Goal: Task Accomplishment & Management: Manage account settings

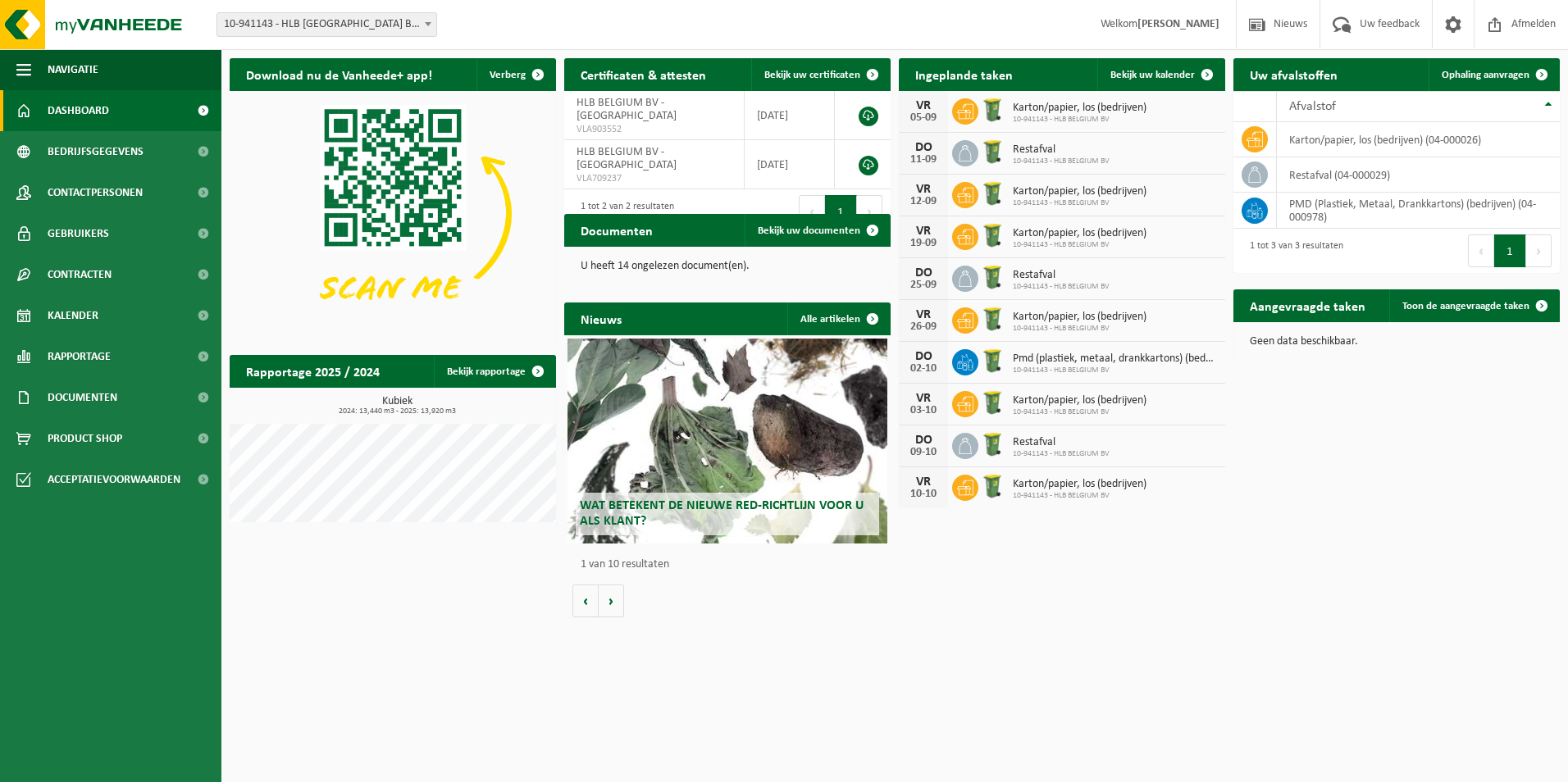
click at [619, 508] on span "Wat betekent de nieuwe RED-richtlijn voor u als klant?" at bounding box center [721, 513] width 284 height 29
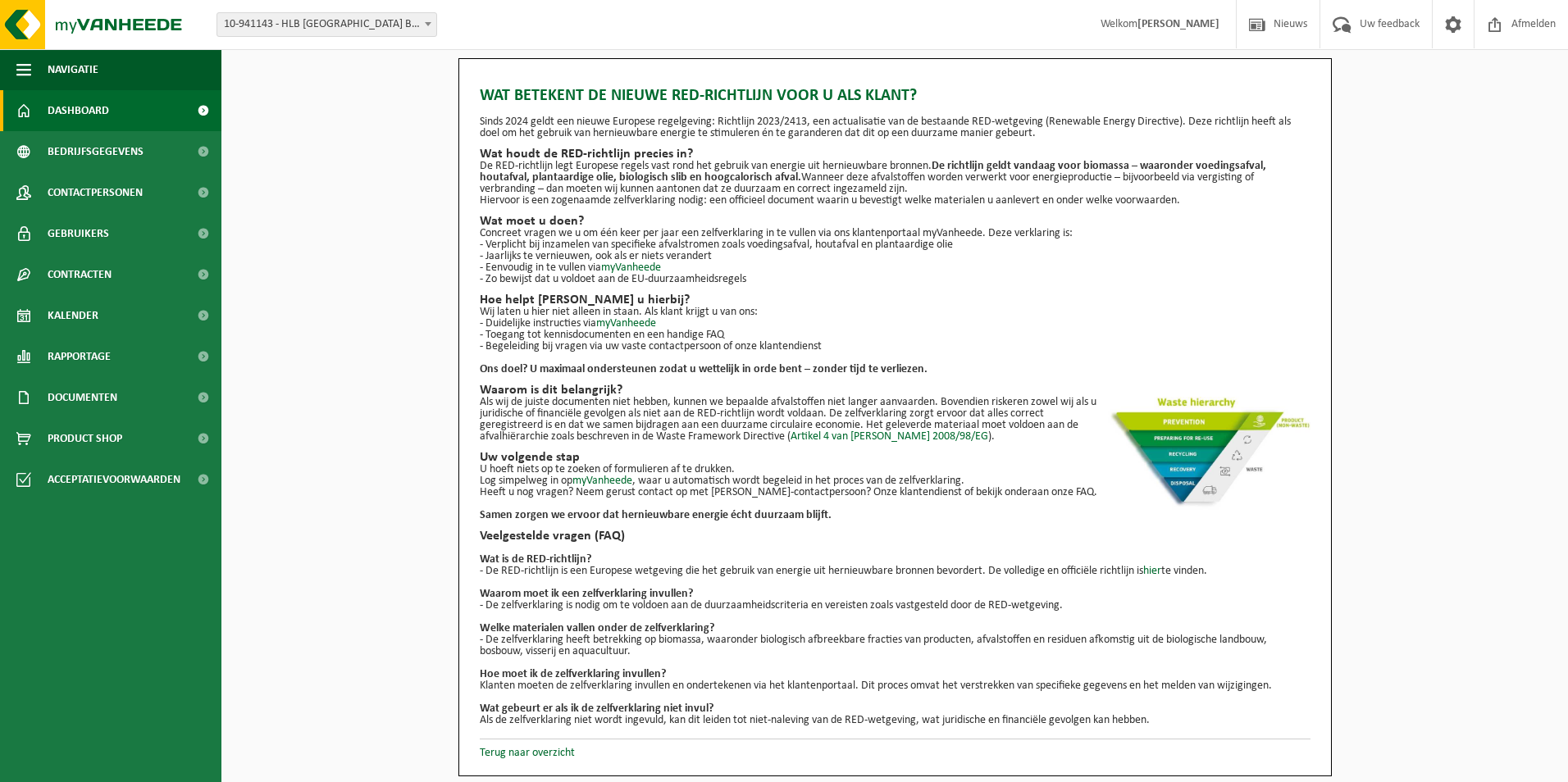
click at [111, 112] on link "Dashboard" at bounding box center [110, 110] width 221 height 41
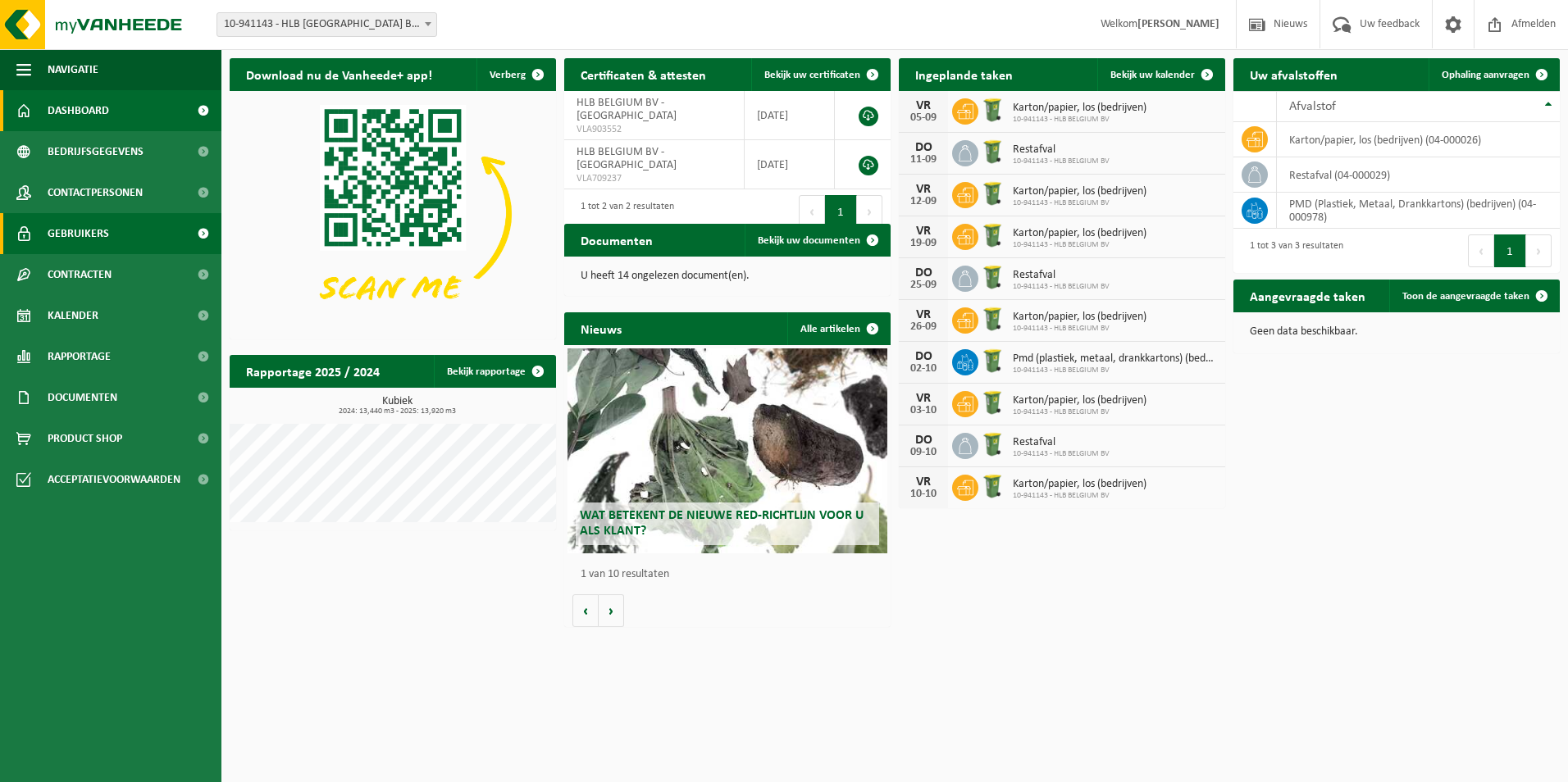
click at [86, 233] on span "Gebruikers" at bounding box center [78, 234] width 62 height 41
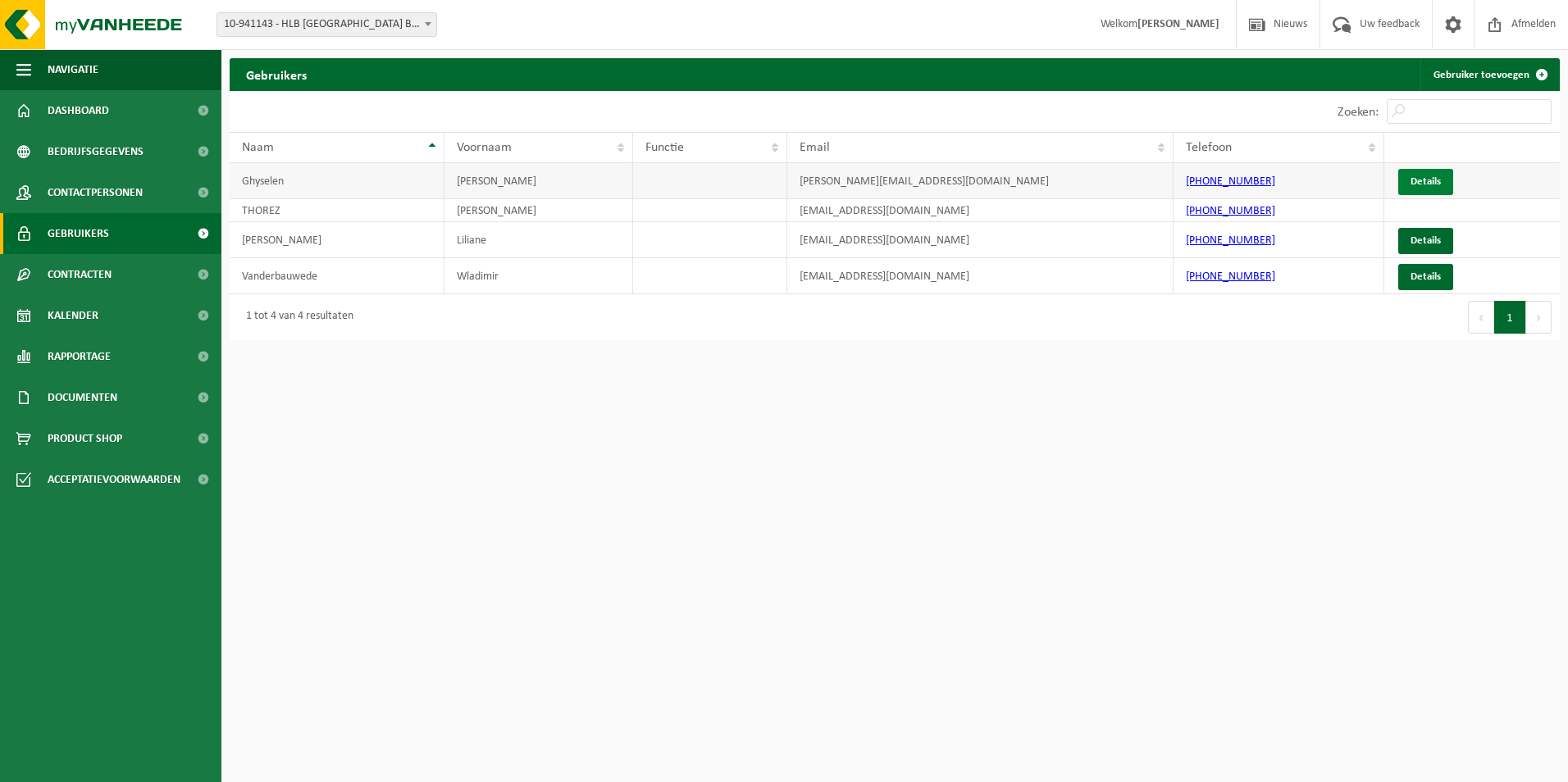
click at [1424, 175] on link "Details" at bounding box center [1425, 182] width 55 height 26
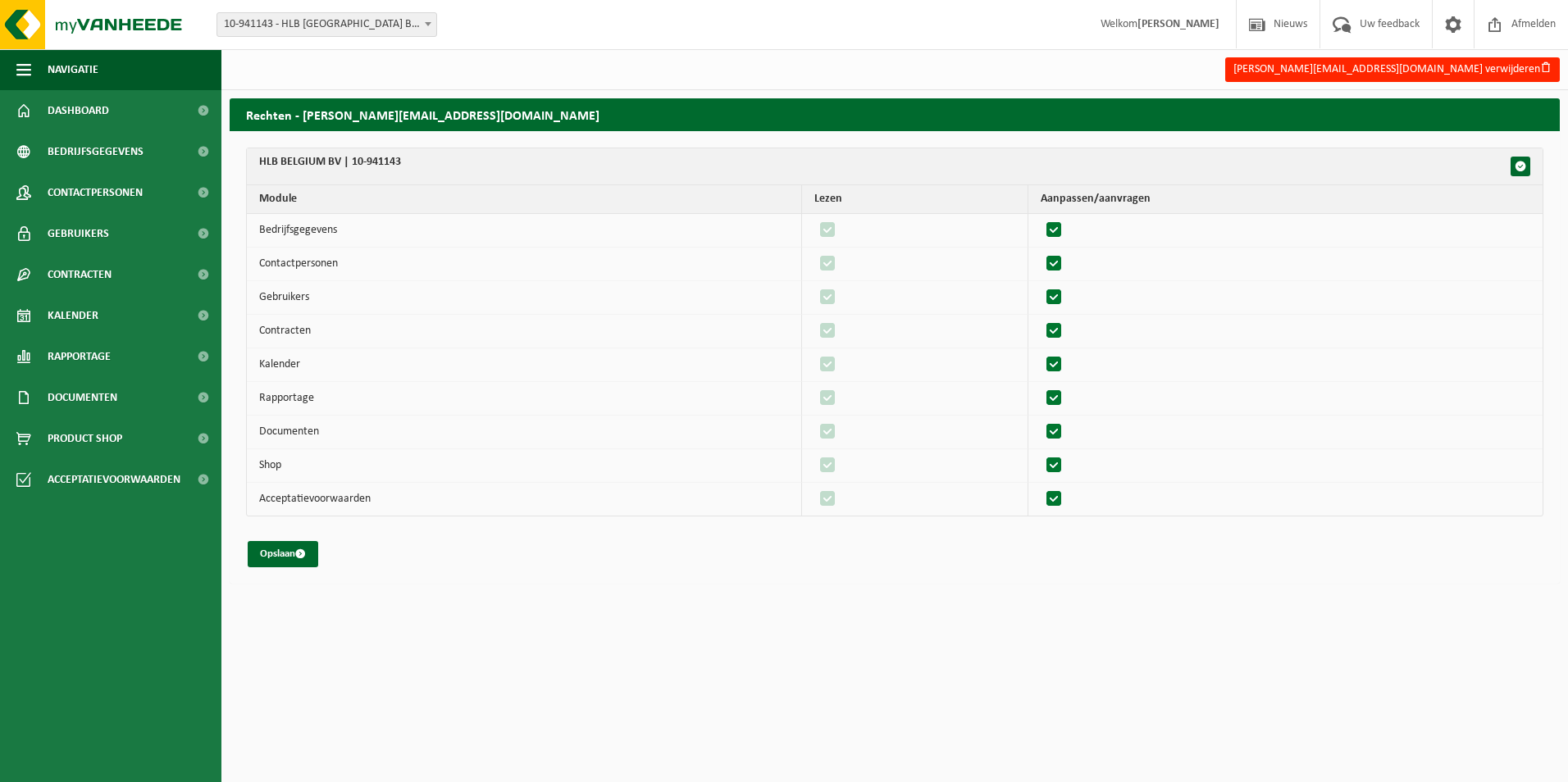
drag, startPoint x: 1059, startPoint y: 227, endPoint x: 1063, endPoint y: 251, distance: 24.3
click at [1062, 227] on label"] at bounding box center [1055, 230] width 23 height 25
click at [1041, 218] on input "checkbox" at bounding box center [1040, 217] width 1 height 1
checkbox input "false"
click at [1057, 271] on label"] at bounding box center [1055, 264] width 23 height 25
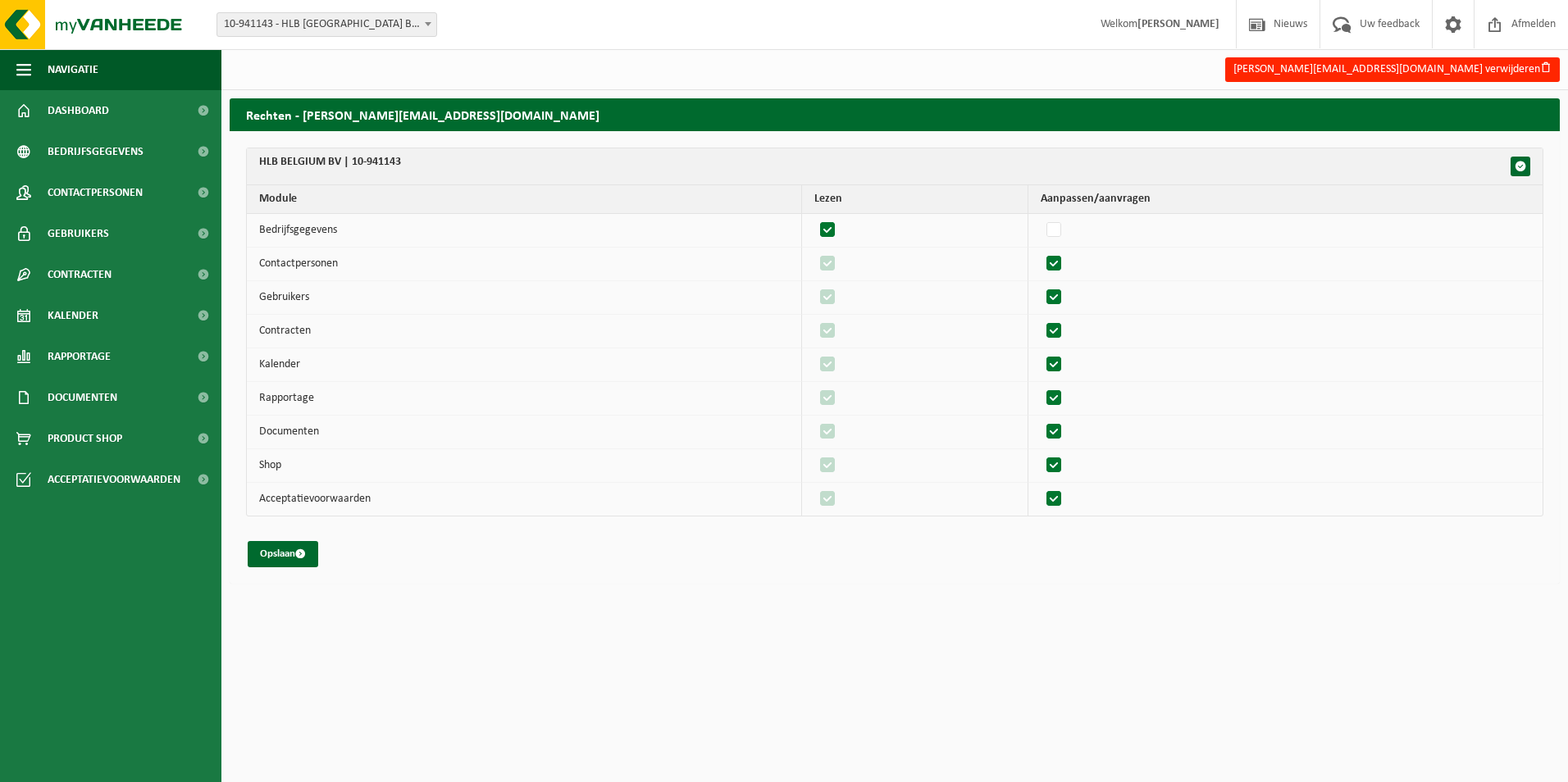
click at [1041, 251] on input "checkbox" at bounding box center [1040, 251] width 1 height 1
checkbox input "false"
click at [1061, 298] on label"] at bounding box center [1055, 298] width 23 height 25
click at [1041, 286] on input "checkbox" at bounding box center [1040, 285] width 1 height 1
checkbox input "false"
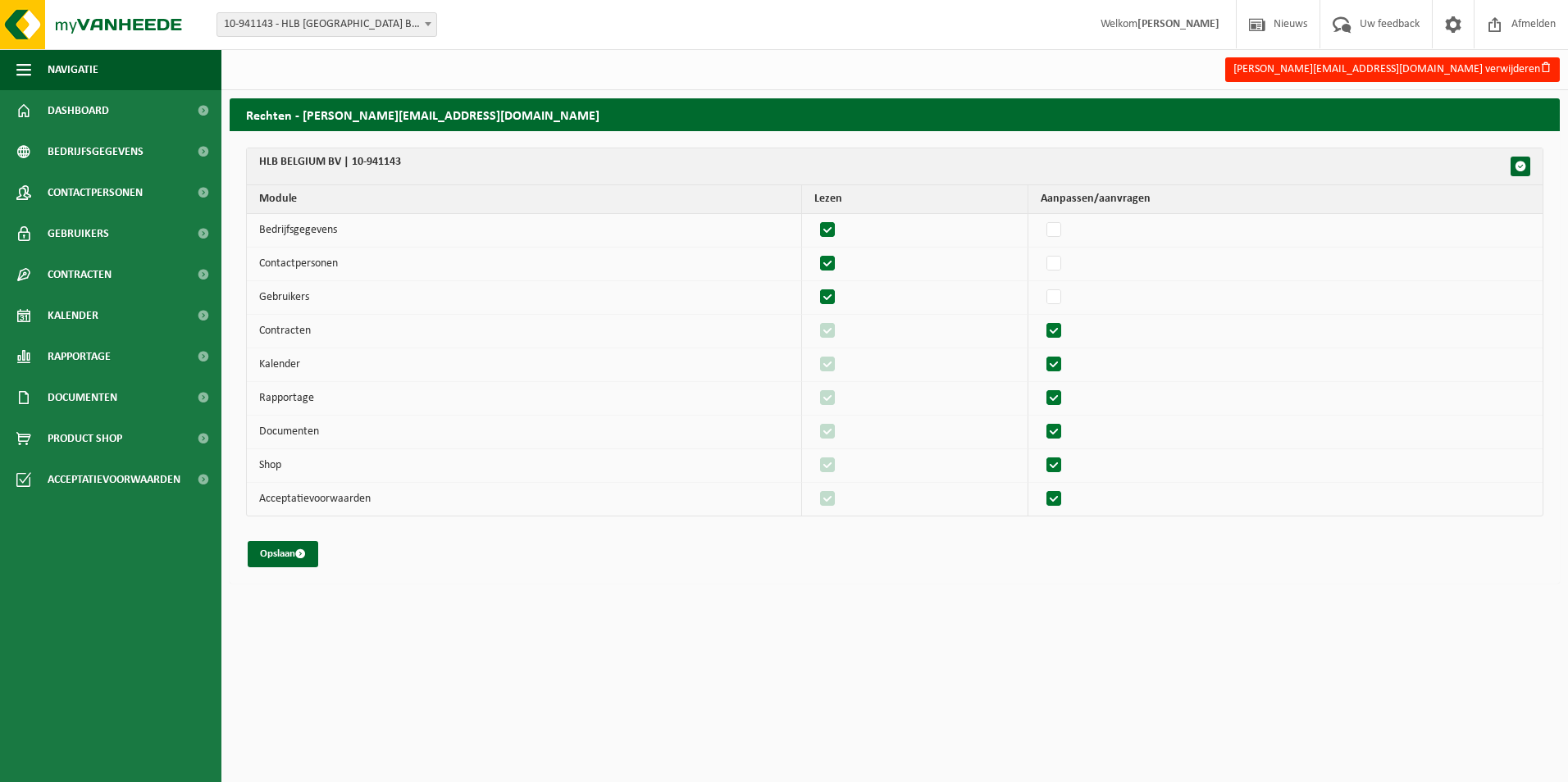
click at [1057, 331] on label"] at bounding box center [1055, 331] width 23 height 25
click at [1041, 319] on input "checkbox" at bounding box center [1040, 318] width 1 height 1
checkbox input "false"
click at [1066, 361] on label"] at bounding box center [1055, 365] width 23 height 25
click at [1041, 353] on input "checkbox" at bounding box center [1040, 352] width 1 height 1
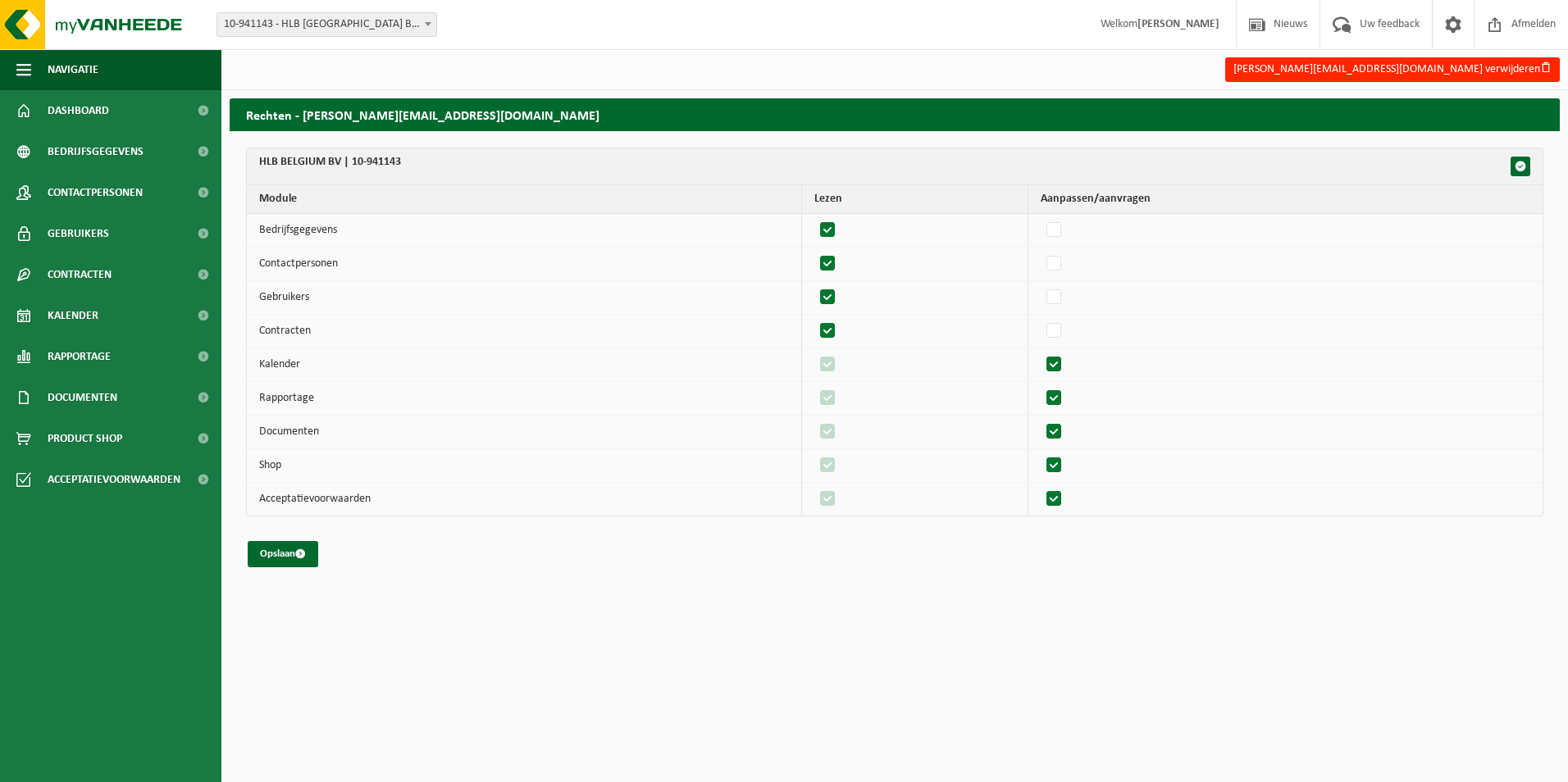
checkbox input "false"
click at [1060, 397] on label"] at bounding box center [1055, 398] width 23 height 25
click at [1041, 386] on input "checkbox" at bounding box center [1040, 385] width 1 height 1
checkbox input "false"
click at [1066, 465] on label"] at bounding box center [1055, 465] width 23 height 25
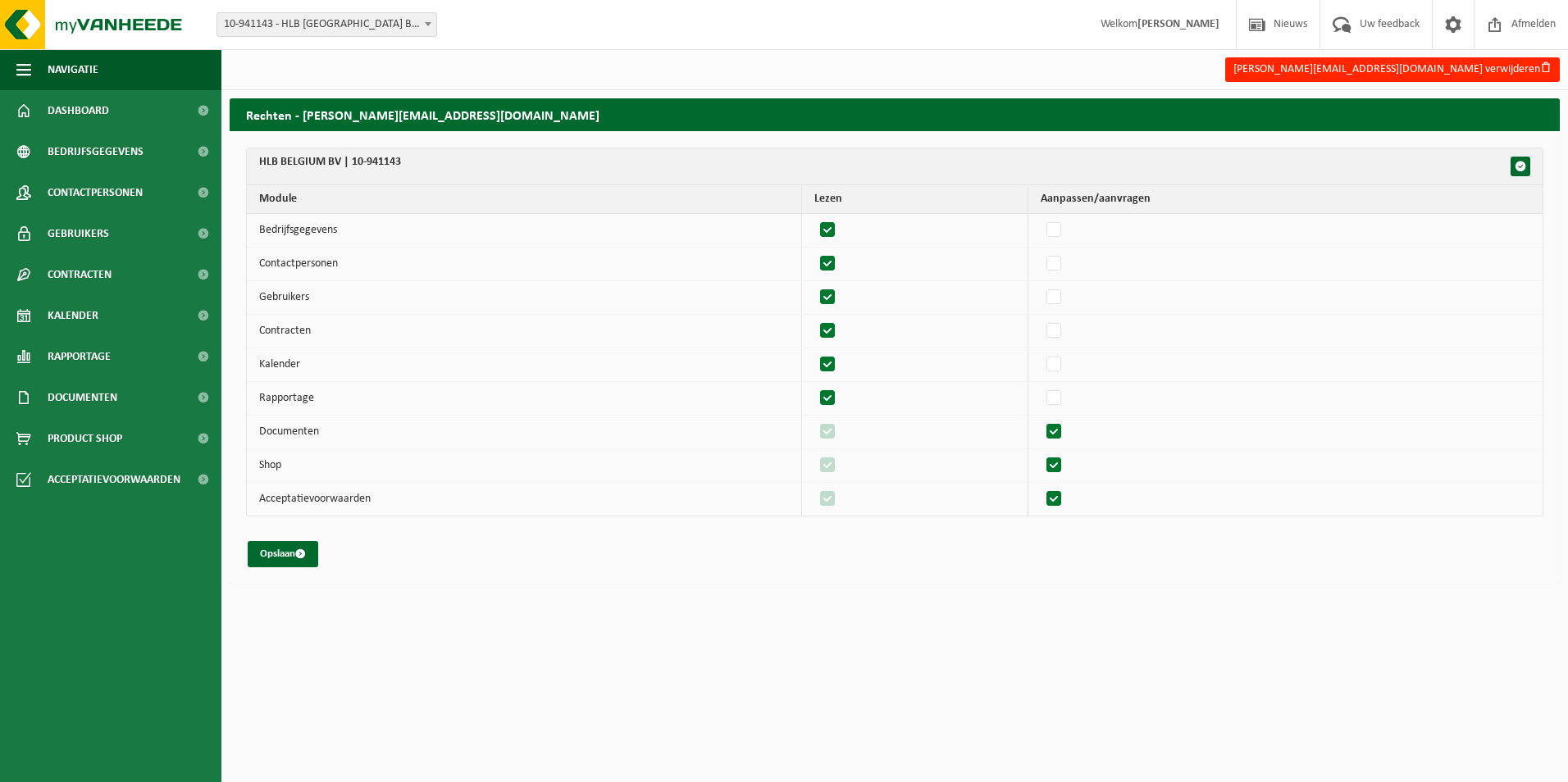
click at [1041, 453] on input "checkbox" at bounding box center [1040, 452] width 1 height 1
checkbox input "false"
click at [1059, 500] on label"] at bounding box center [1055, 499] width 23 height 25
click at [1041, 487] on input "checkbox" at bounding box center [1040, 486] width 1 height 1
checkbox input "false"
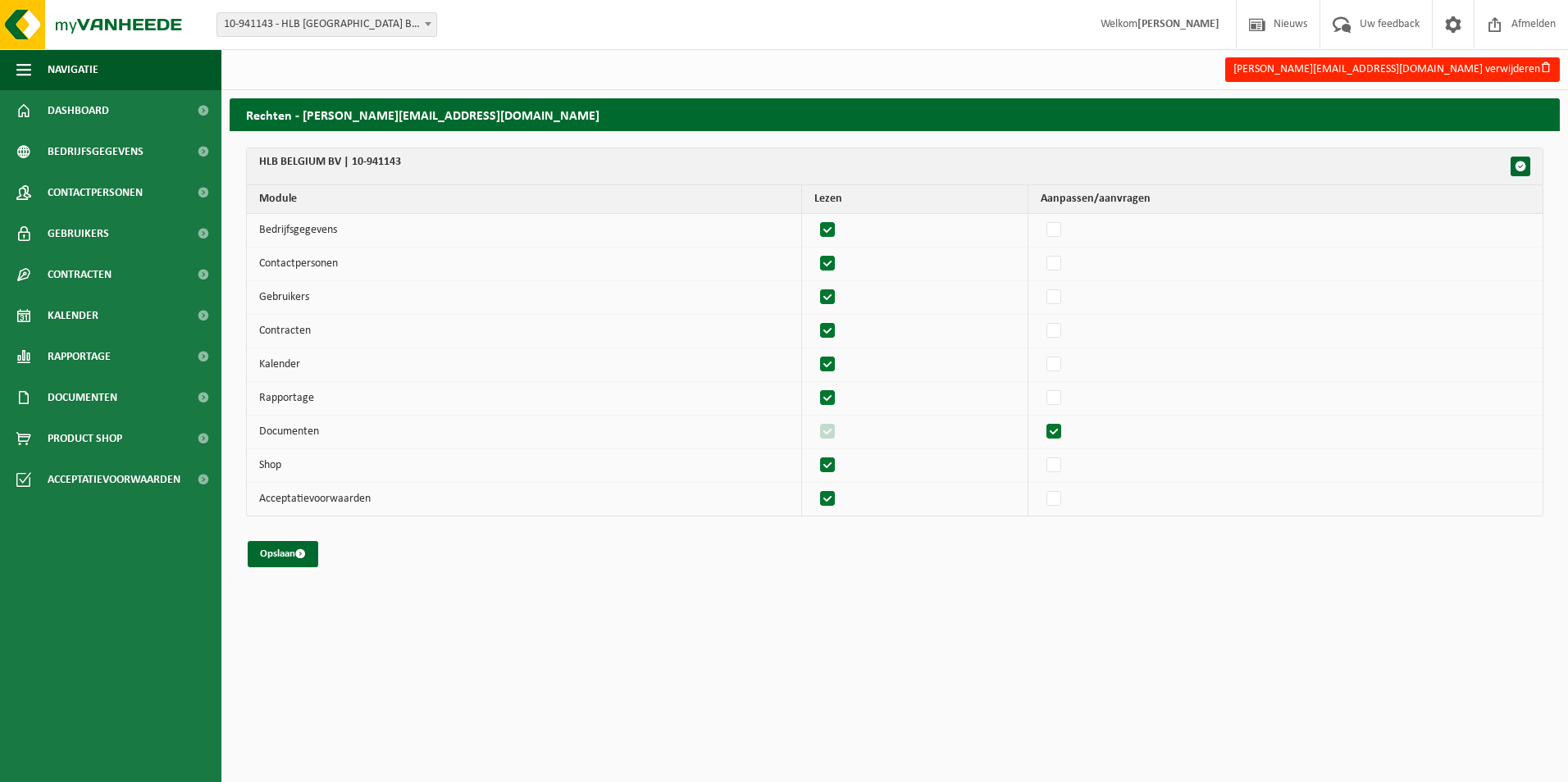
click at [1063, 431] on label"] at bounding box center [1055, 432] width 23 height 25
click at [1041, 420] on input "checkbox" at bounding box center [1040, 419] width 1 height 1
checkbox input "false"
click at [1523, 169] on span "button" at bounding box center [1519, 166] width 11 height 11
checkbox input "true"
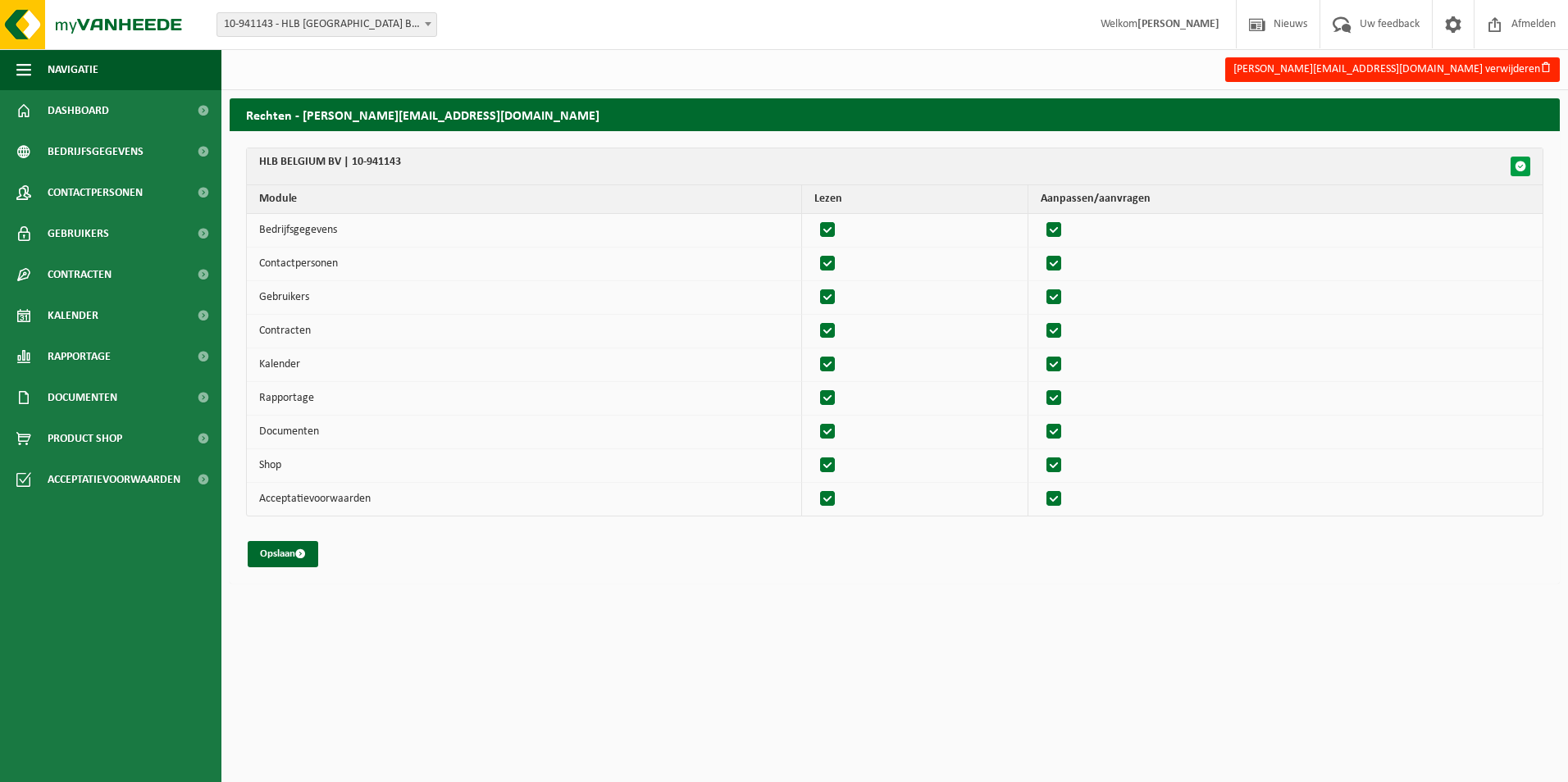
checkbox input "true"
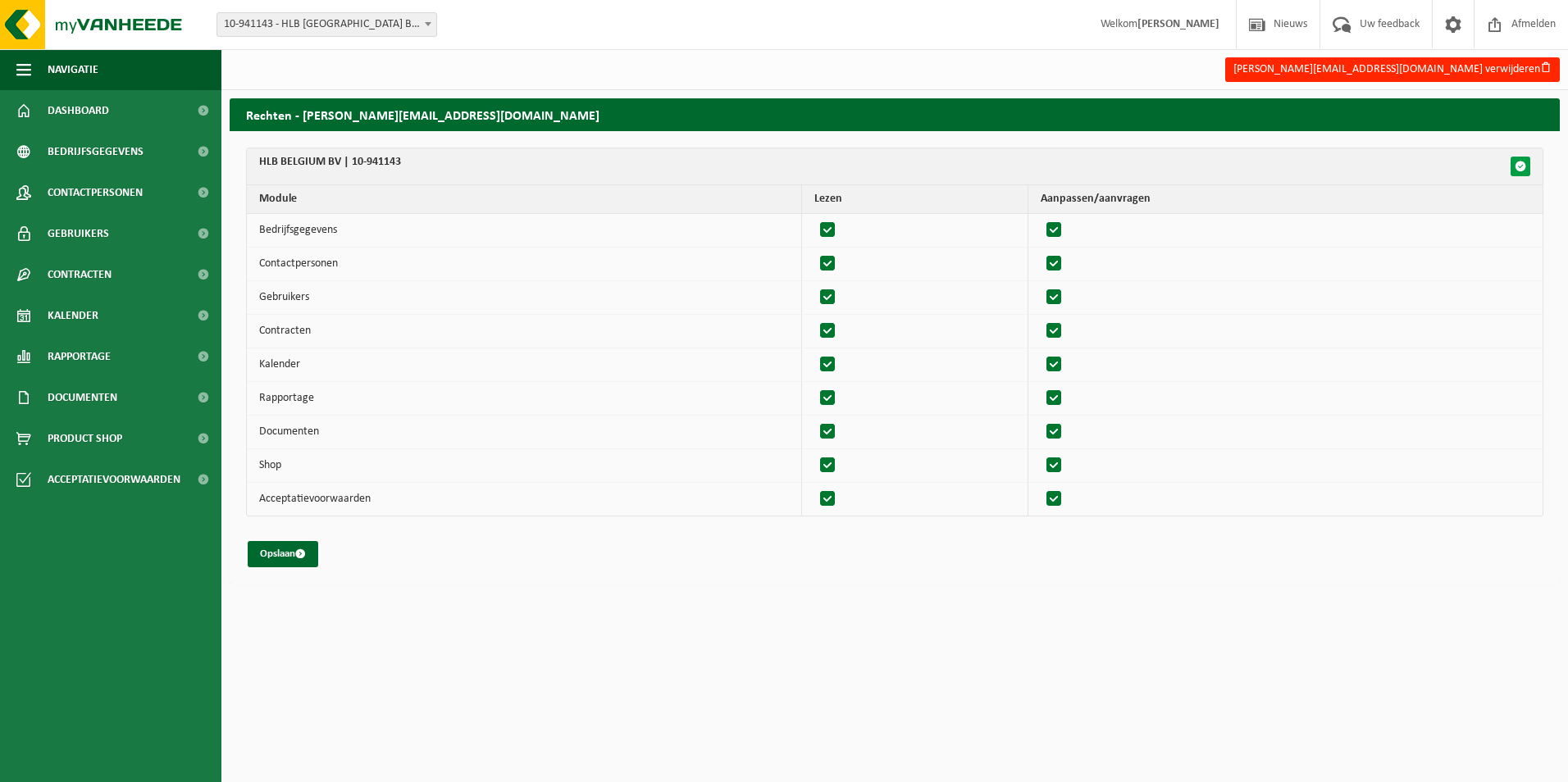
checkbox input "true"
click at [1519, 175] on button "button" at bounding box center [1520, 167] width 19 height 19
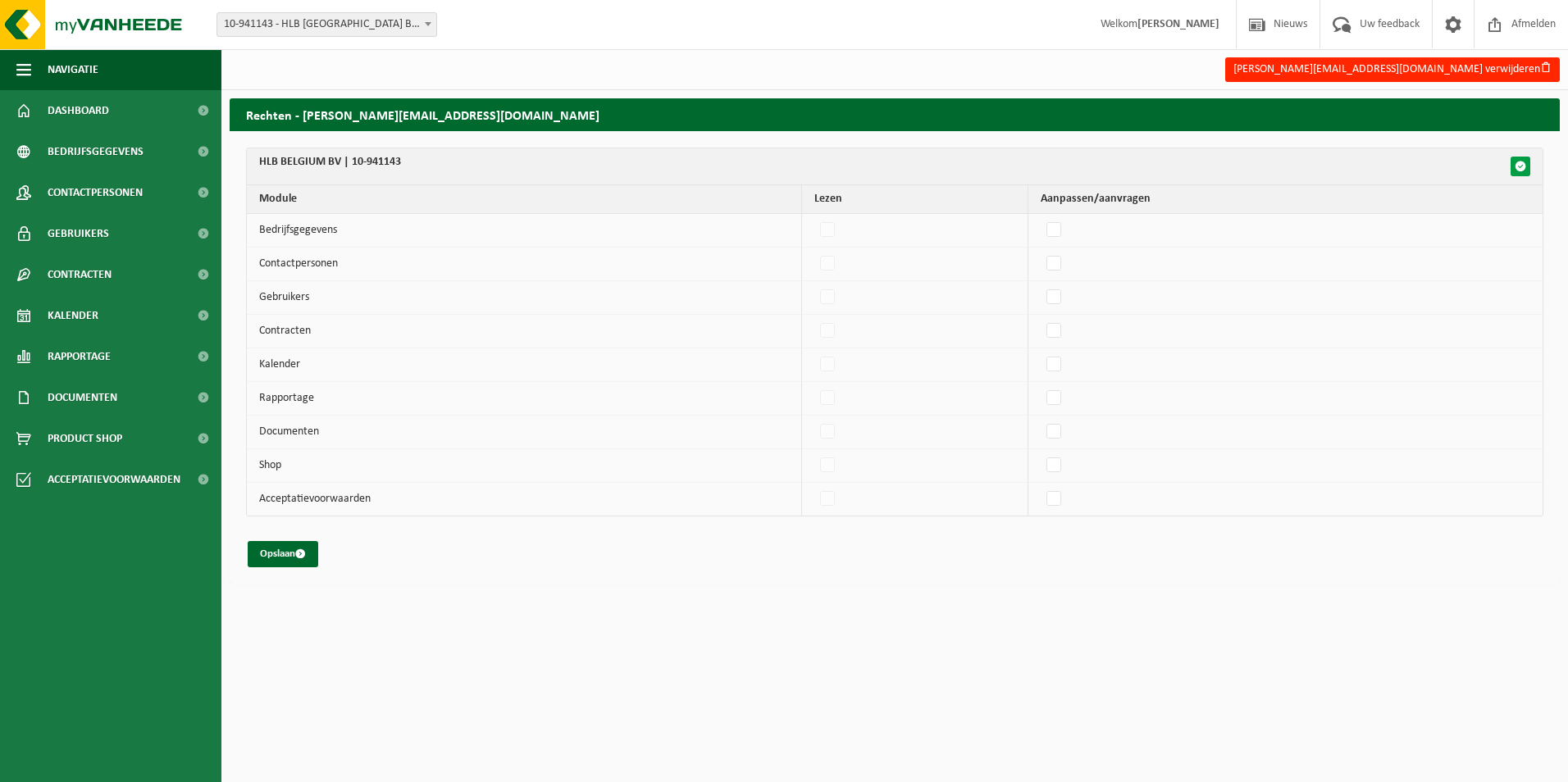
checkbox input "false"
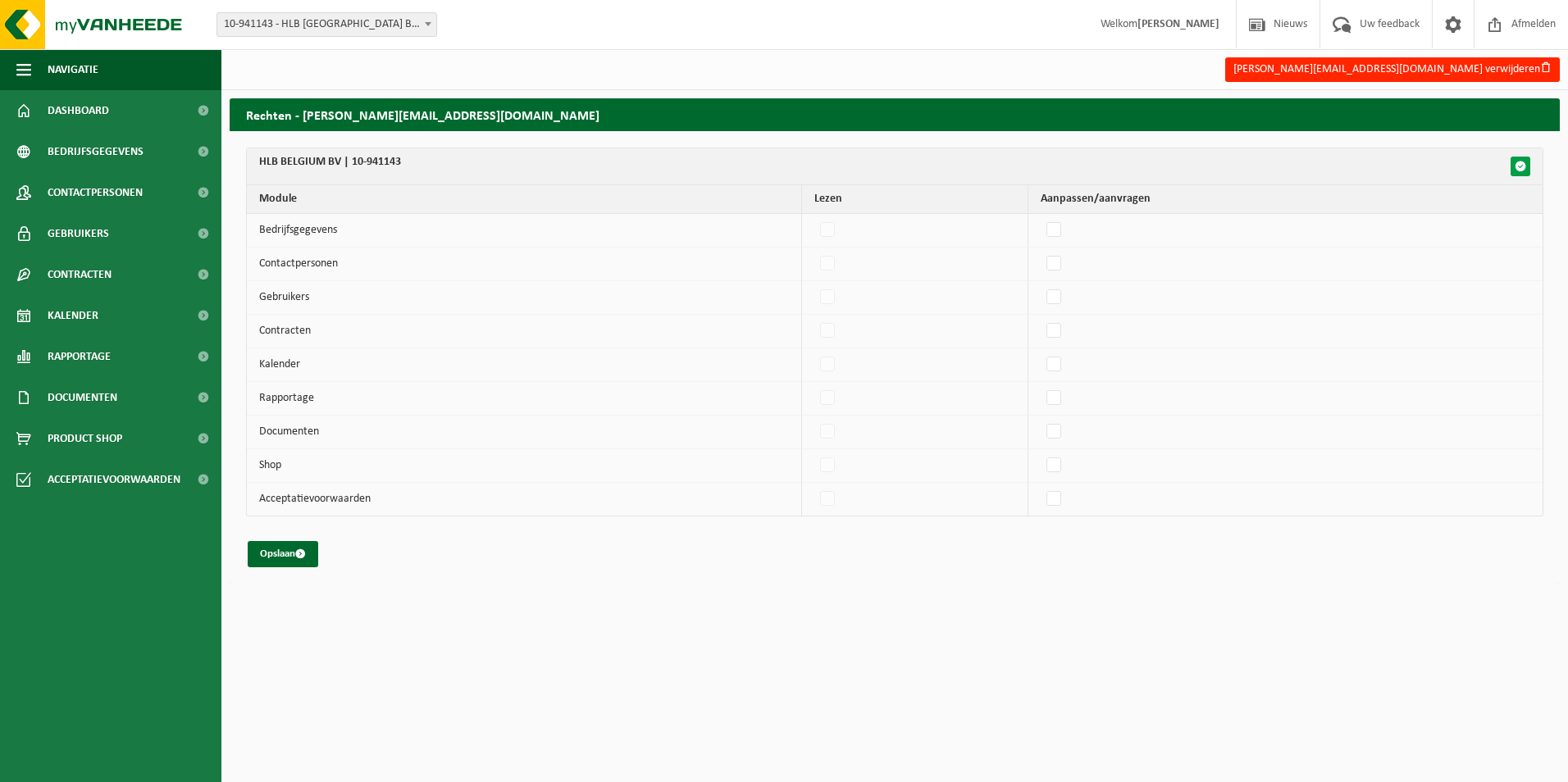
checkbox input "false"
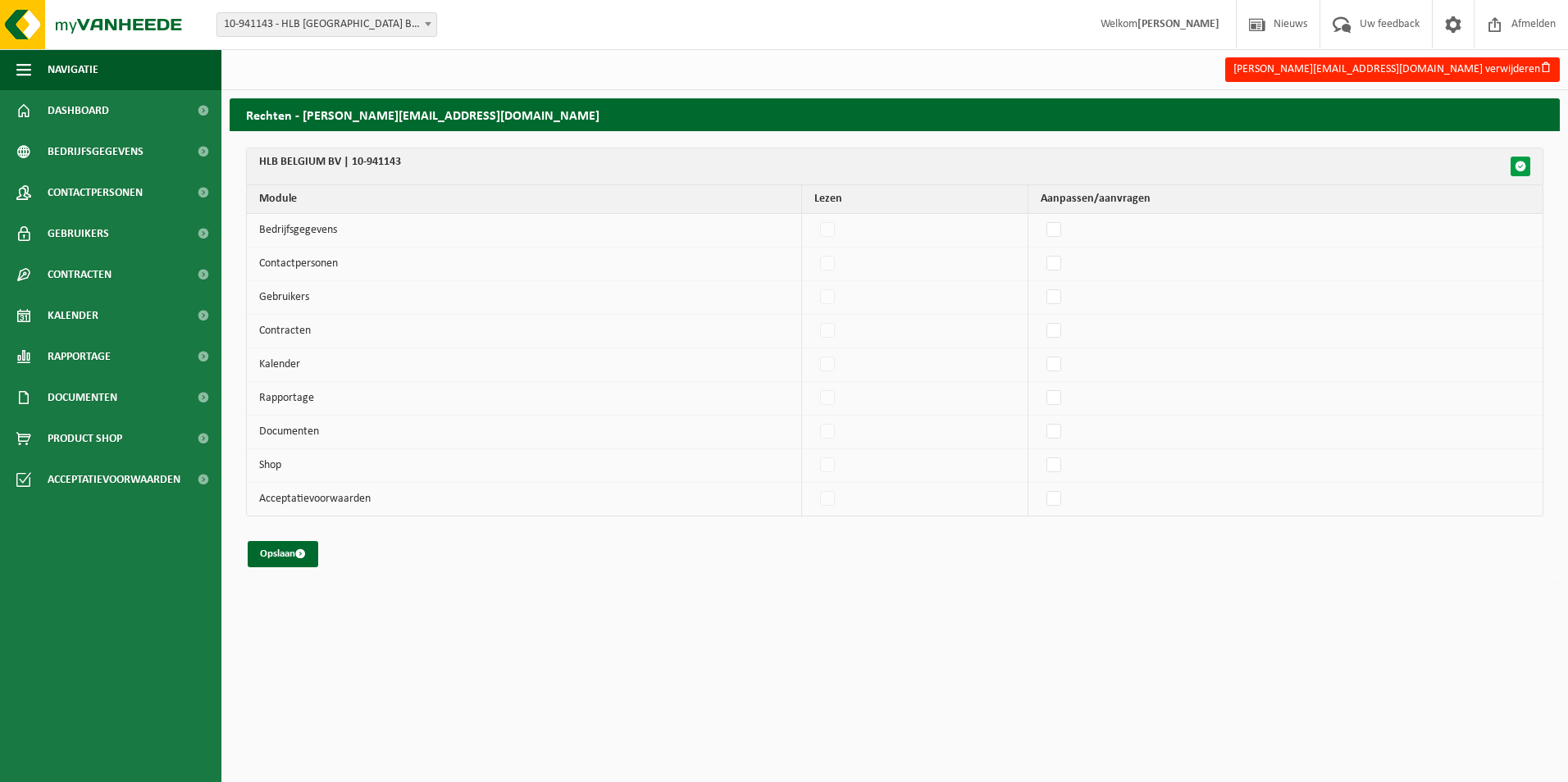
checkbox input "false"
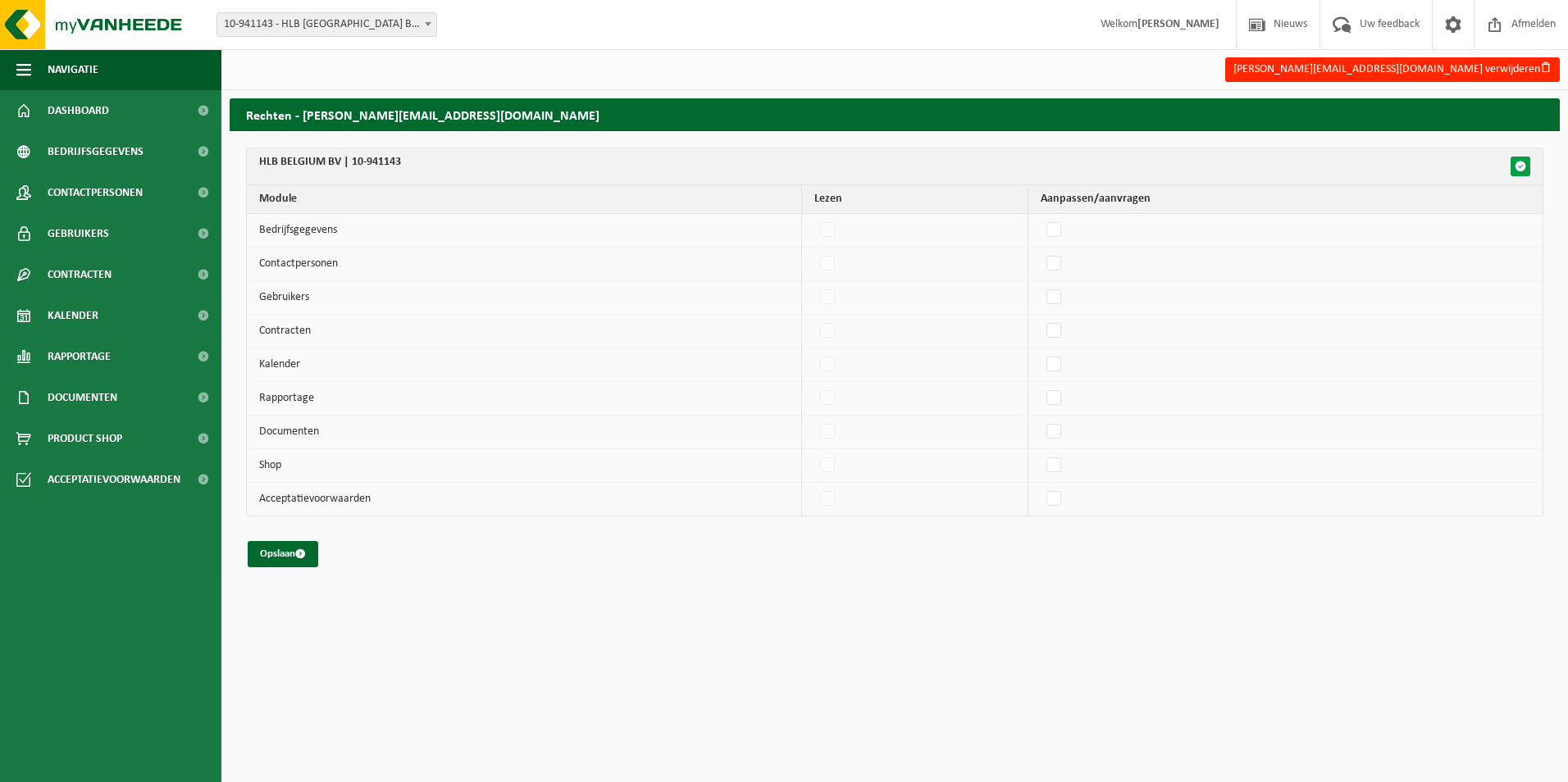
checkbox input "false"
click at [1529, 63] on div "nadine.ghyselen@hlb.be verwijderen" at bounding box center [894, 70] width 1347 height 34
click at [1501, 72] on button "nadine.ghyselen@hlb.be verwijderen" at bounding box center [1392, 70] width 334 height 25
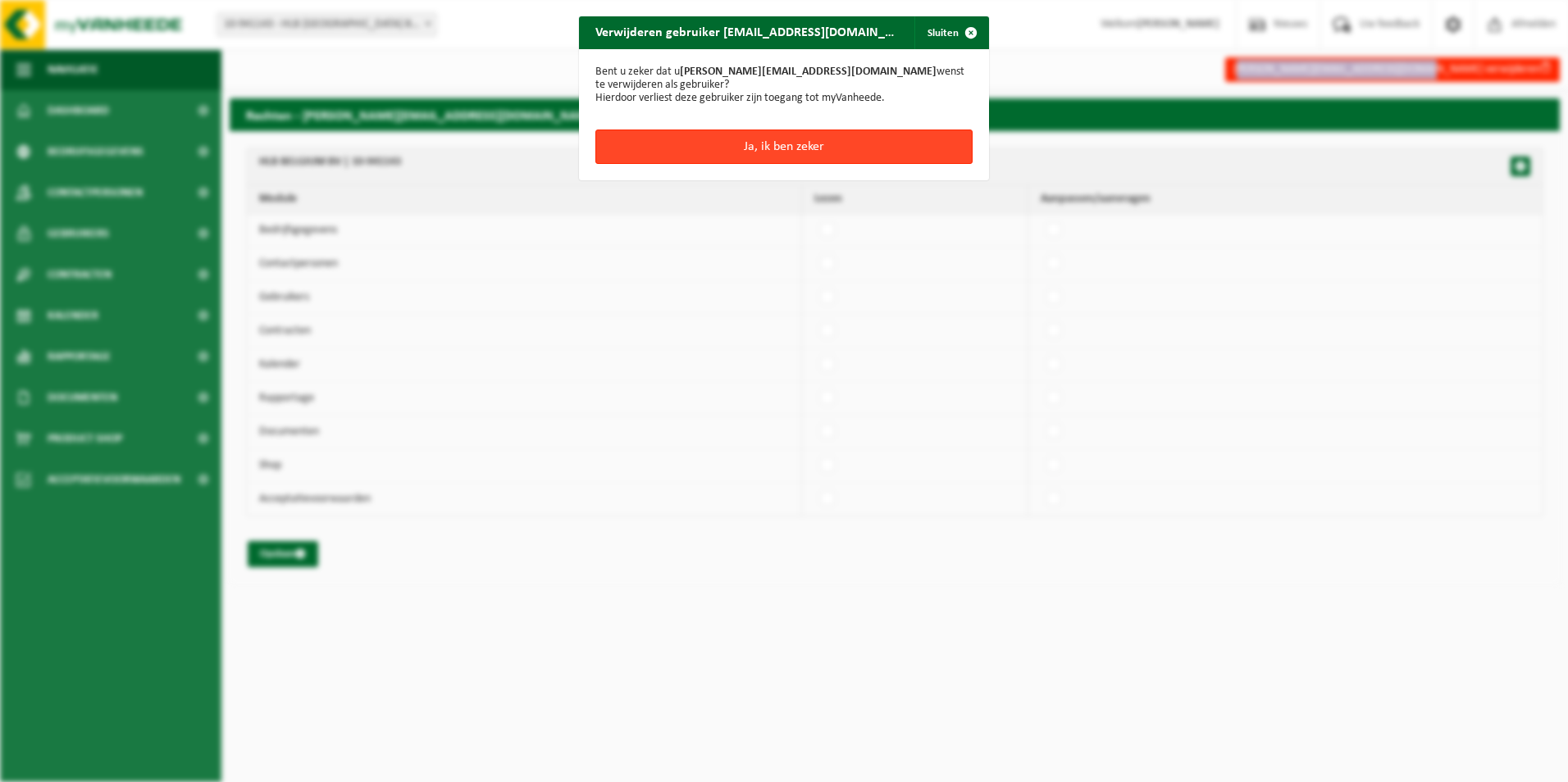
click at [701, 130] on button "Ja, ik ben zeker" at bounding box center [784, 146] width 377 height 34
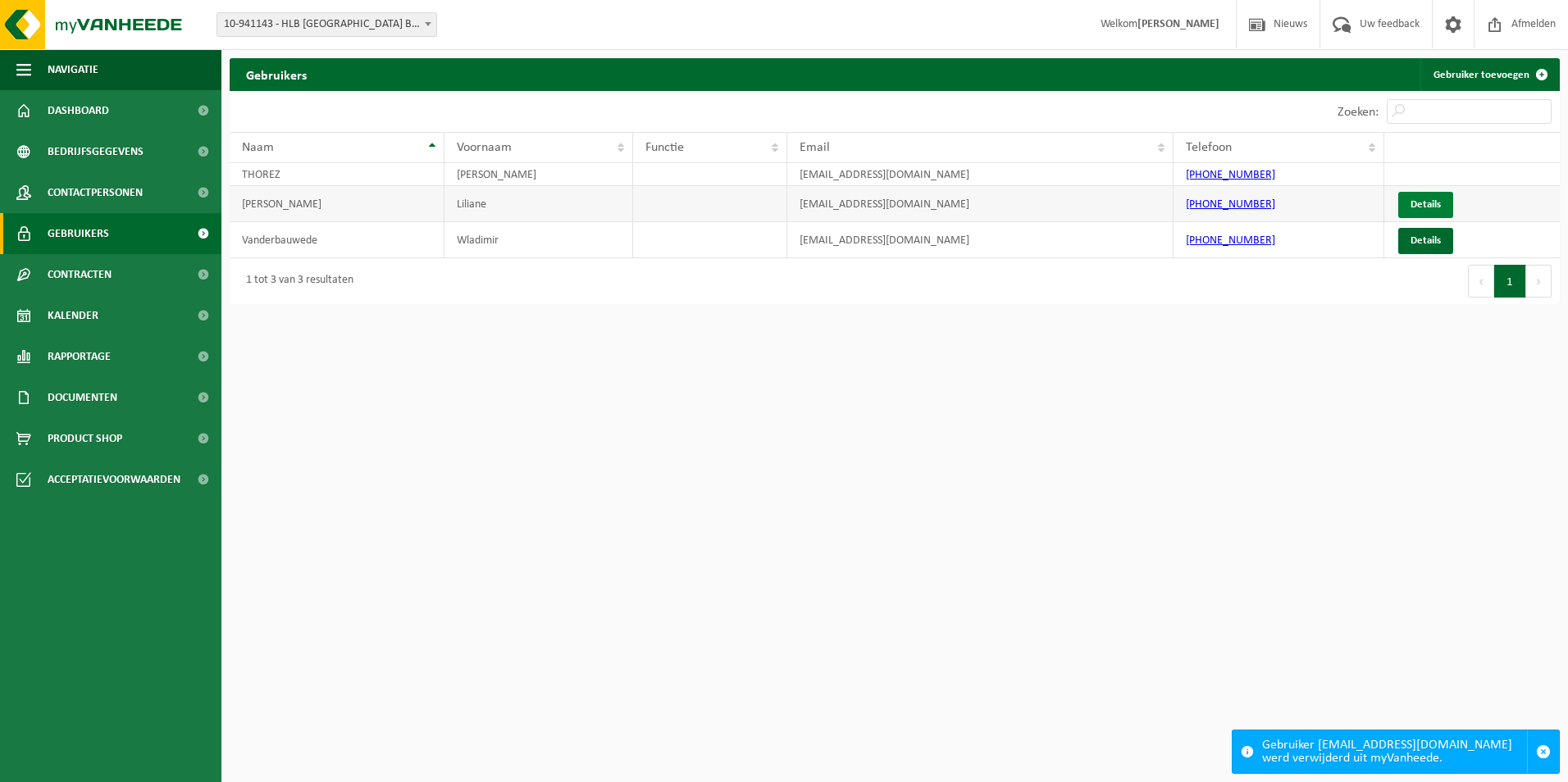
click at [1427, 205] on link "Details" at bounding box center [1425, 205] width 55 height 26
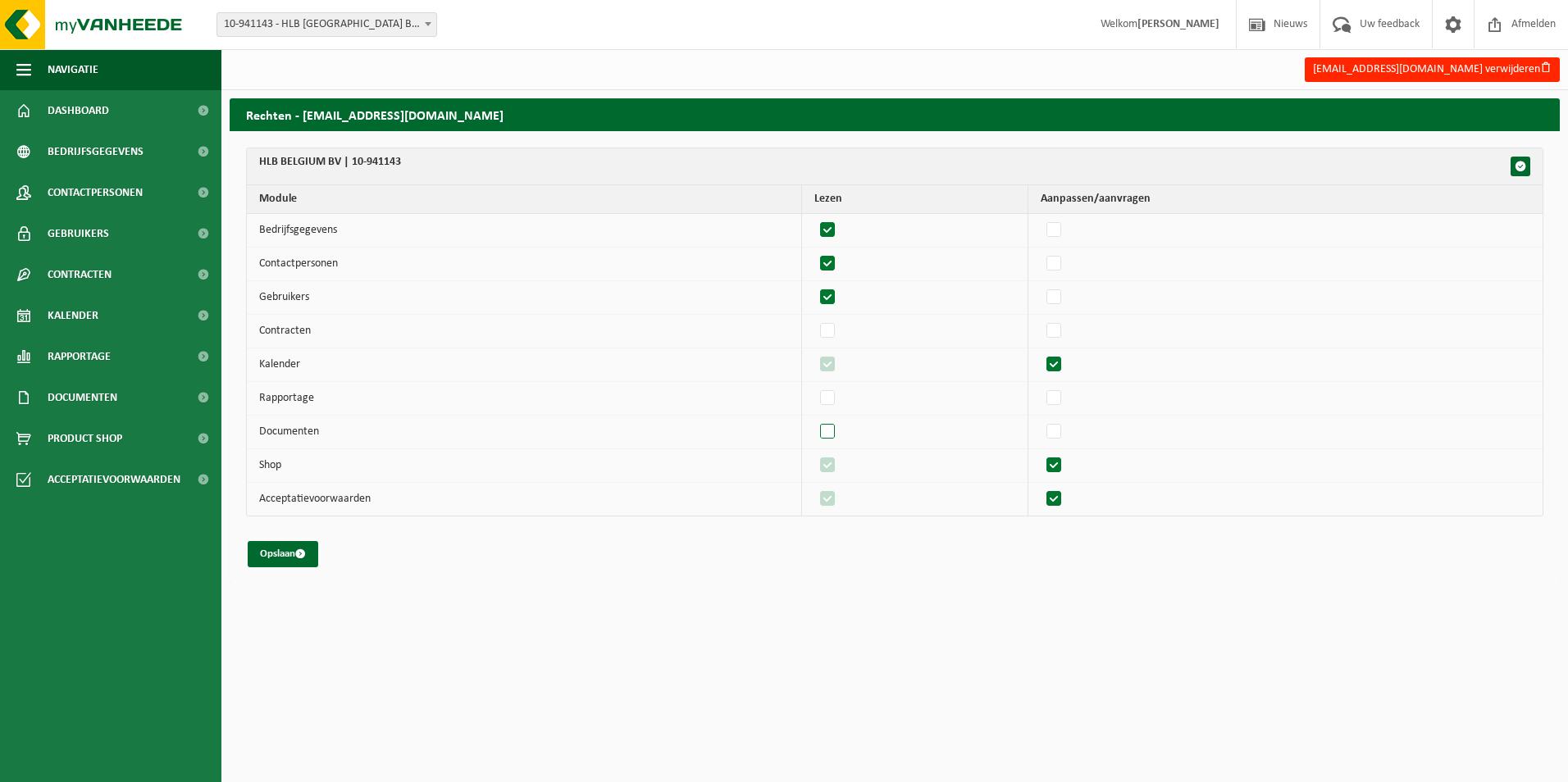
click at [832, 432] on label"] at bounding box center [828, 432] width 23 height 25
click at [814, 420] on input "checkbox" at bounding box center [813, 419] width 1 height 1
checkbox input "true"
click at [834, 398] on label"] at bounding box center [828, 398] width 23 height 25
click at [814, 386] on input "checkbox" at bounding box center [813, 385] width 1 height 1
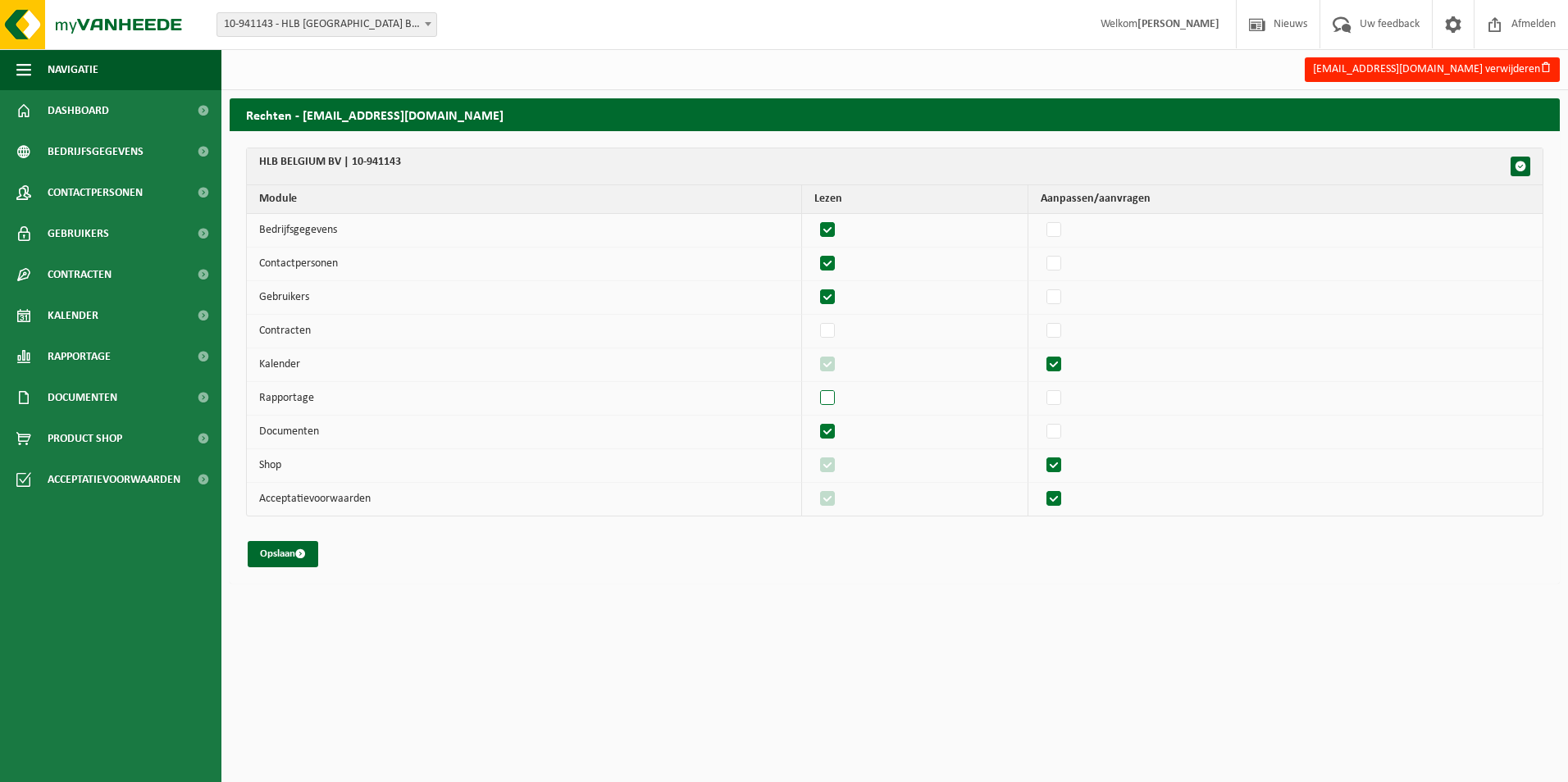
checkbox input "true"
click at [269, 552] on button "Opslaan" at bounding box center [283, 555] width 71 height 26
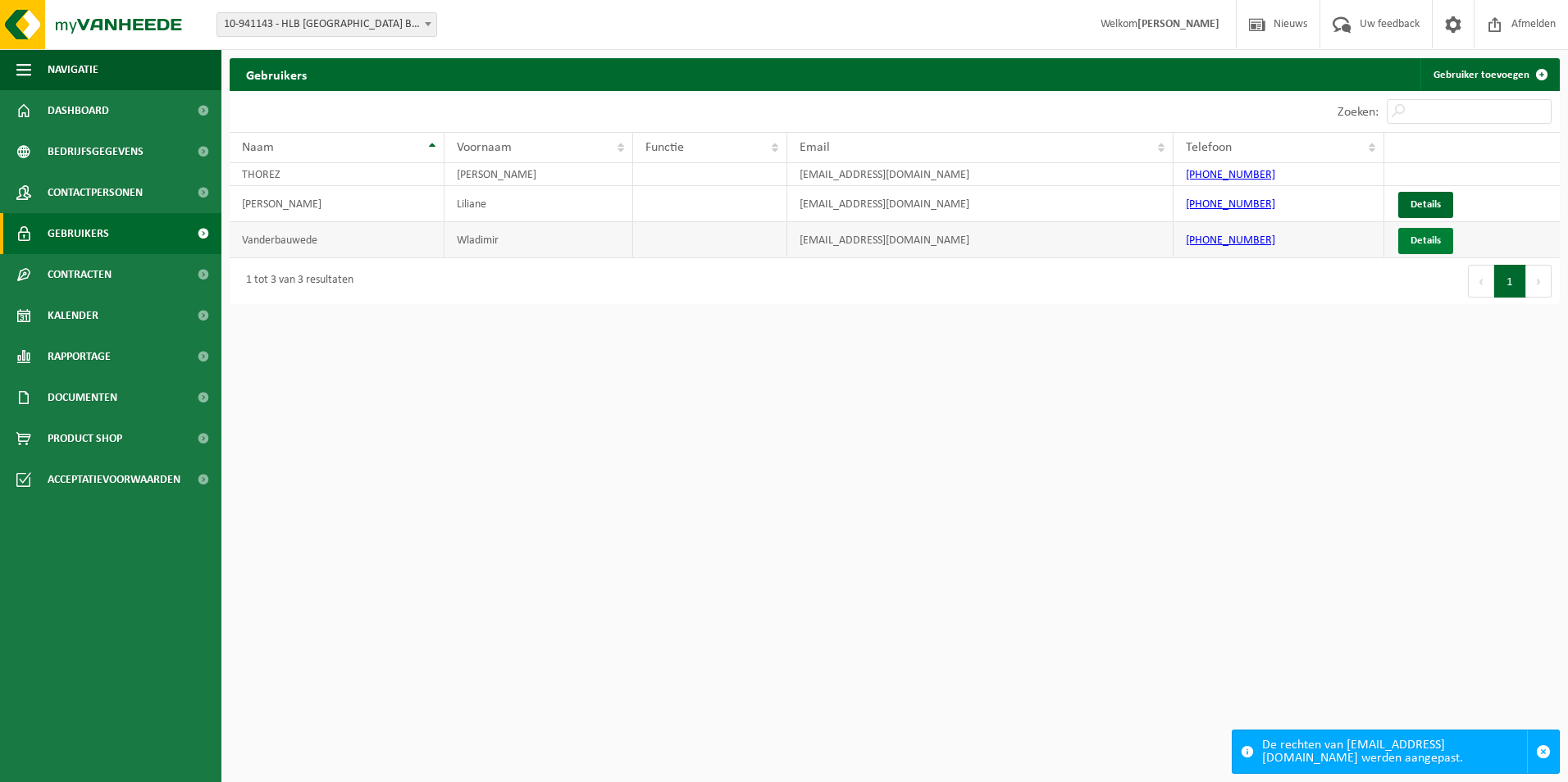
click at [1422, 241] on link "Details" at bounding box center [1425, 241] width 55 height 26
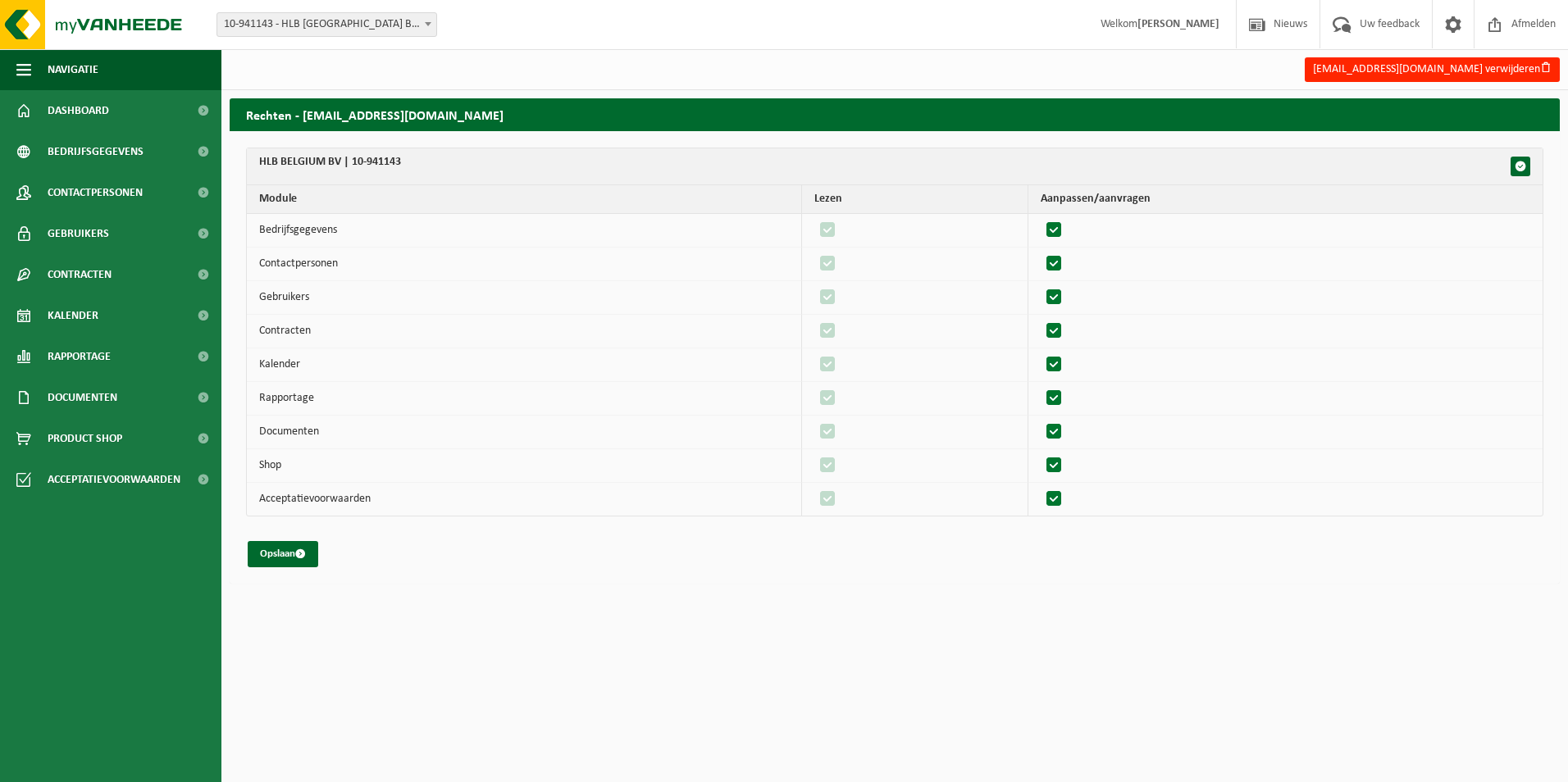
click at [260, 539] on form "HLB BELGIUM BV | 10-941143 Module Lezen Aanpassen/aanvragen Bedrijfsgegevens 13…" at bounding box center [894, 357] width 1297 height 420
click at [274, 551] on button "Opslaan" at bounding box center [283, 555] width 71 height 26
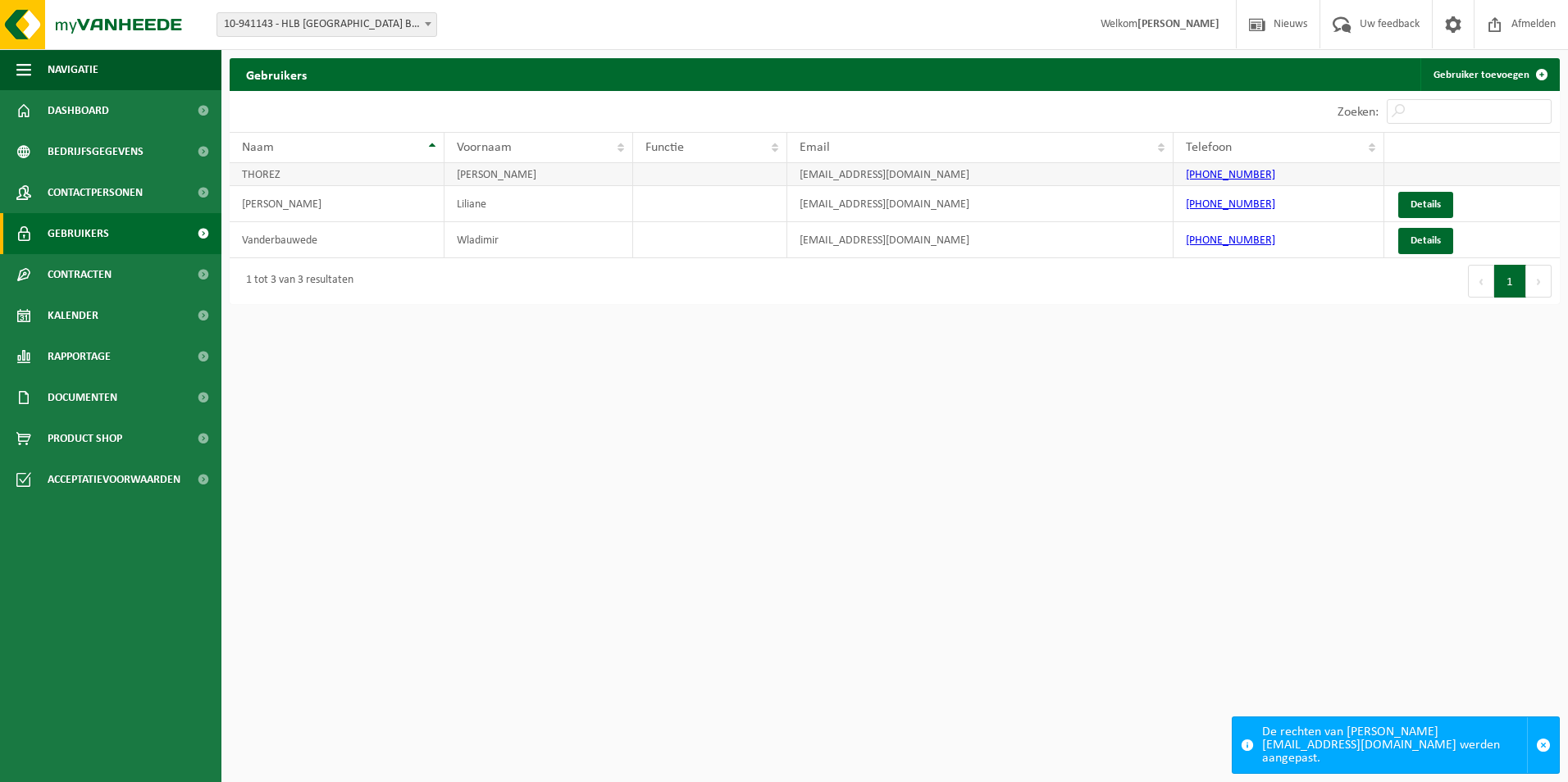
click at [258, 169] on td "THOREZ" at bounding box center [337, 175] width 215 height 23
click at [89, 149] on span "Bedrijfsgegevens" at bounding box center [95, 152] width 96 height 41
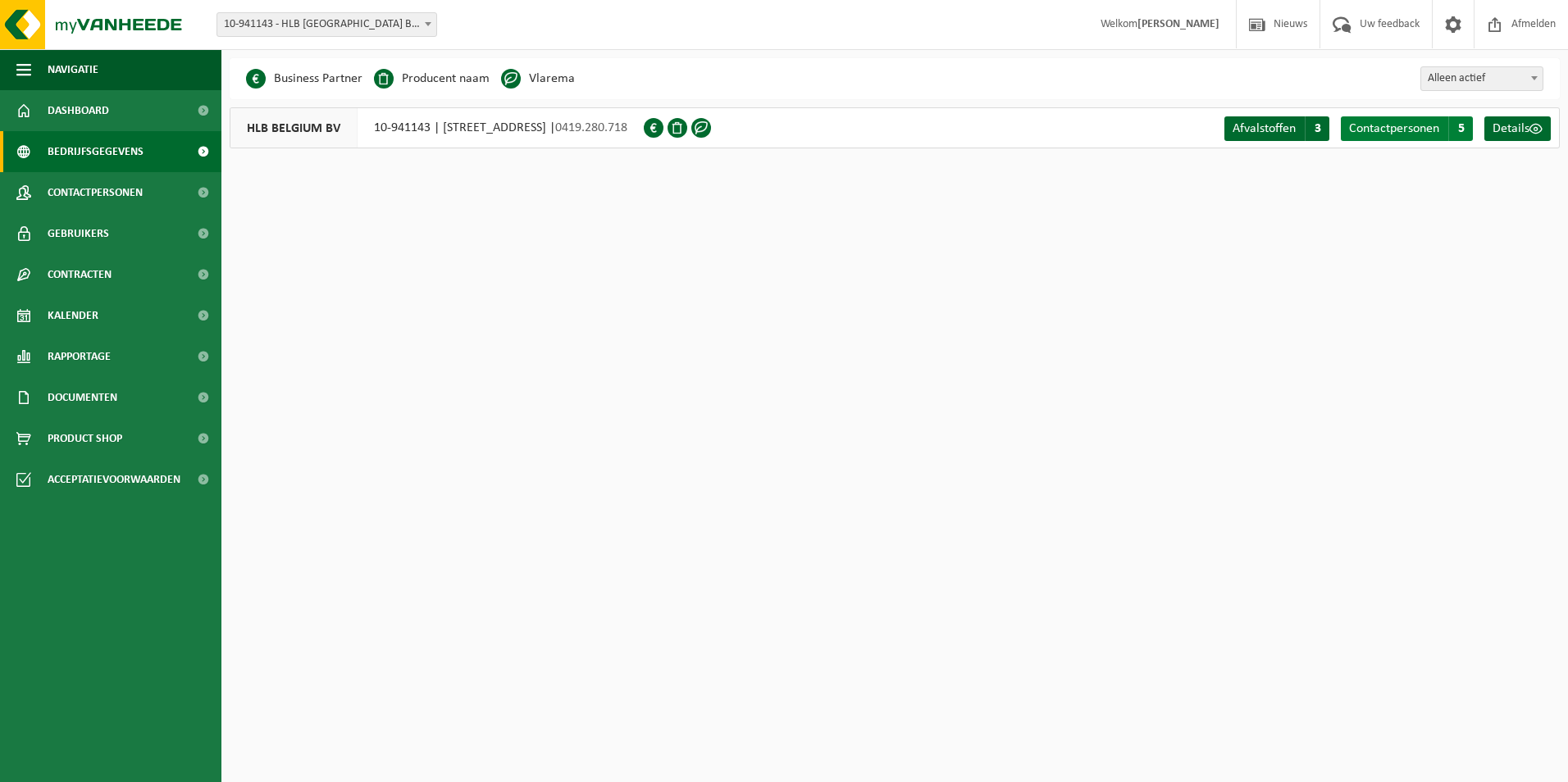
click at [1372, 127] on span "Contactpersonen" at bounding box center [1394, 129] width 90 height 13
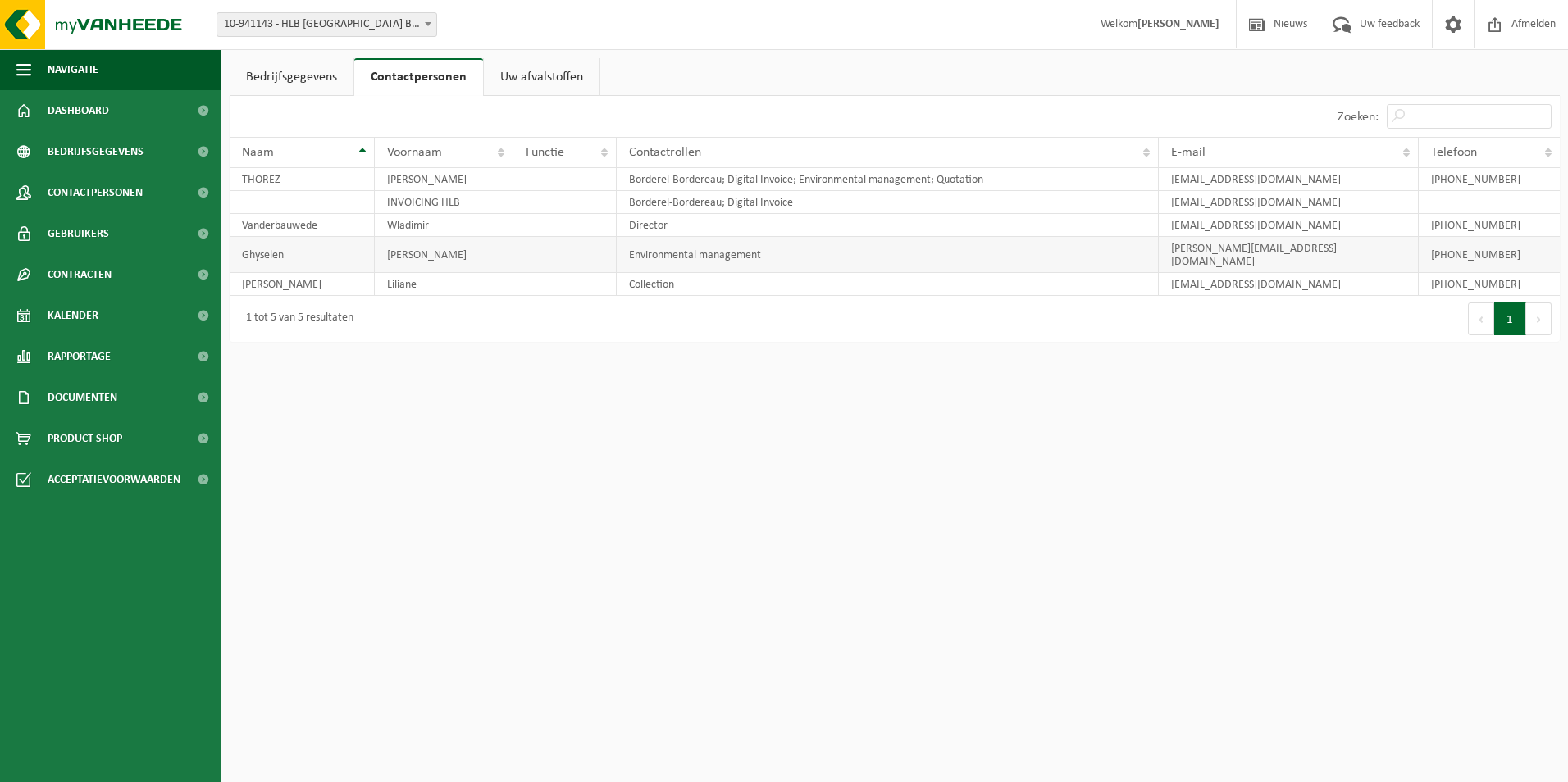
click at [337, 251] on td "Ghyselen" at bounding box center [302, 255] width 146 height 36
drag, startPoint x: 338, startPoint y: 251, endPoint x: 491, endPoint y: 244, distance: 153.2
click at [339, 251] on td "Ghyselen" at bounding box center [302, 255] width 146 height 36
drag, startPoint x: 1525, startPoint y: 248, endPoint x: 449, endPoint y: 254, distance: 1076.0
click at [449, 254] on tr "Ghyselen Nadine Environmental management nadine.ghyselen@hlb.be +32 56 26 05 61" at bounding box center [894, 255] width 1330 height 36
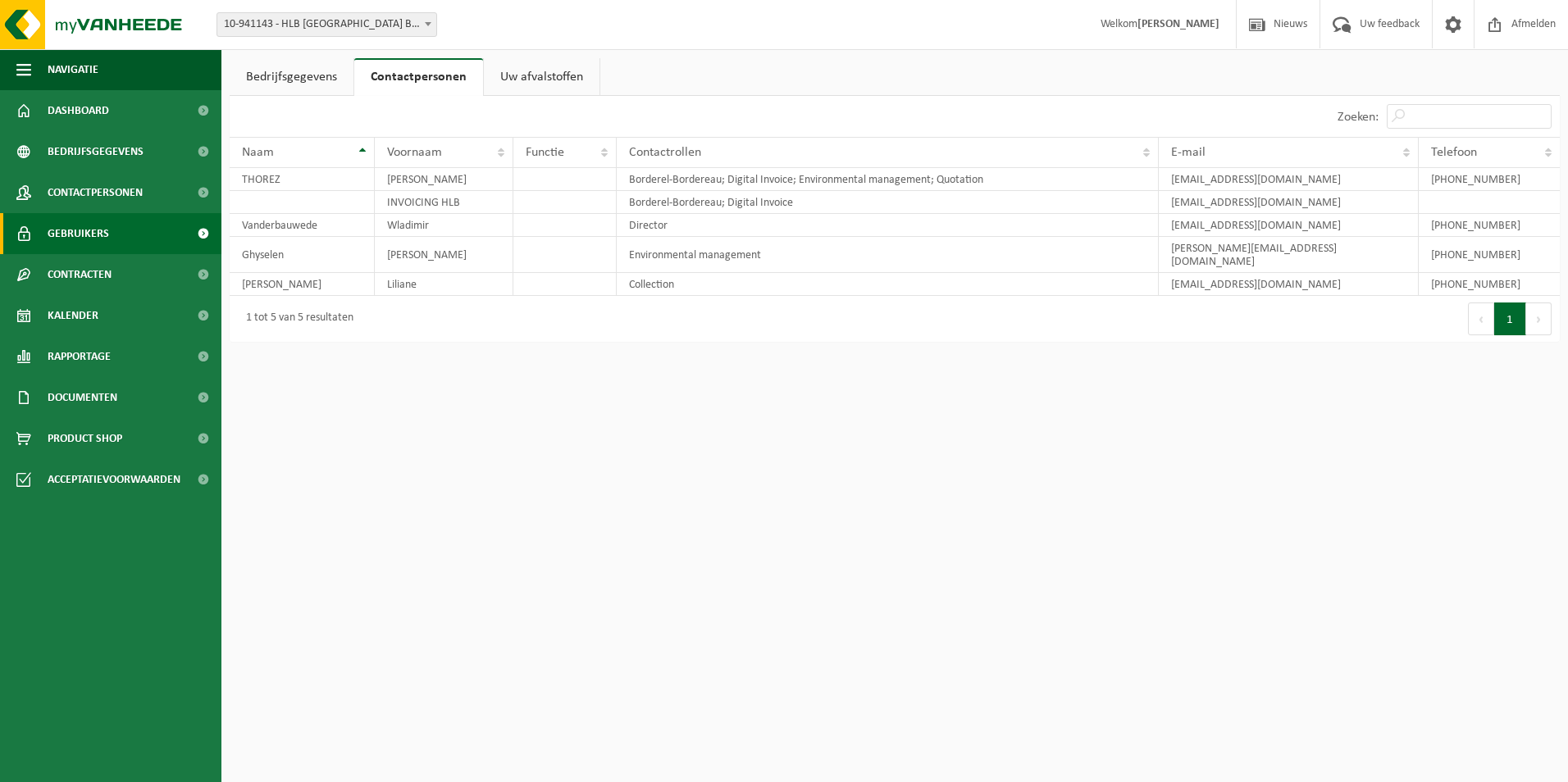
click at [100, 238] on span "Gebruikers" at bounding box center [78, 234] width 62 height 41
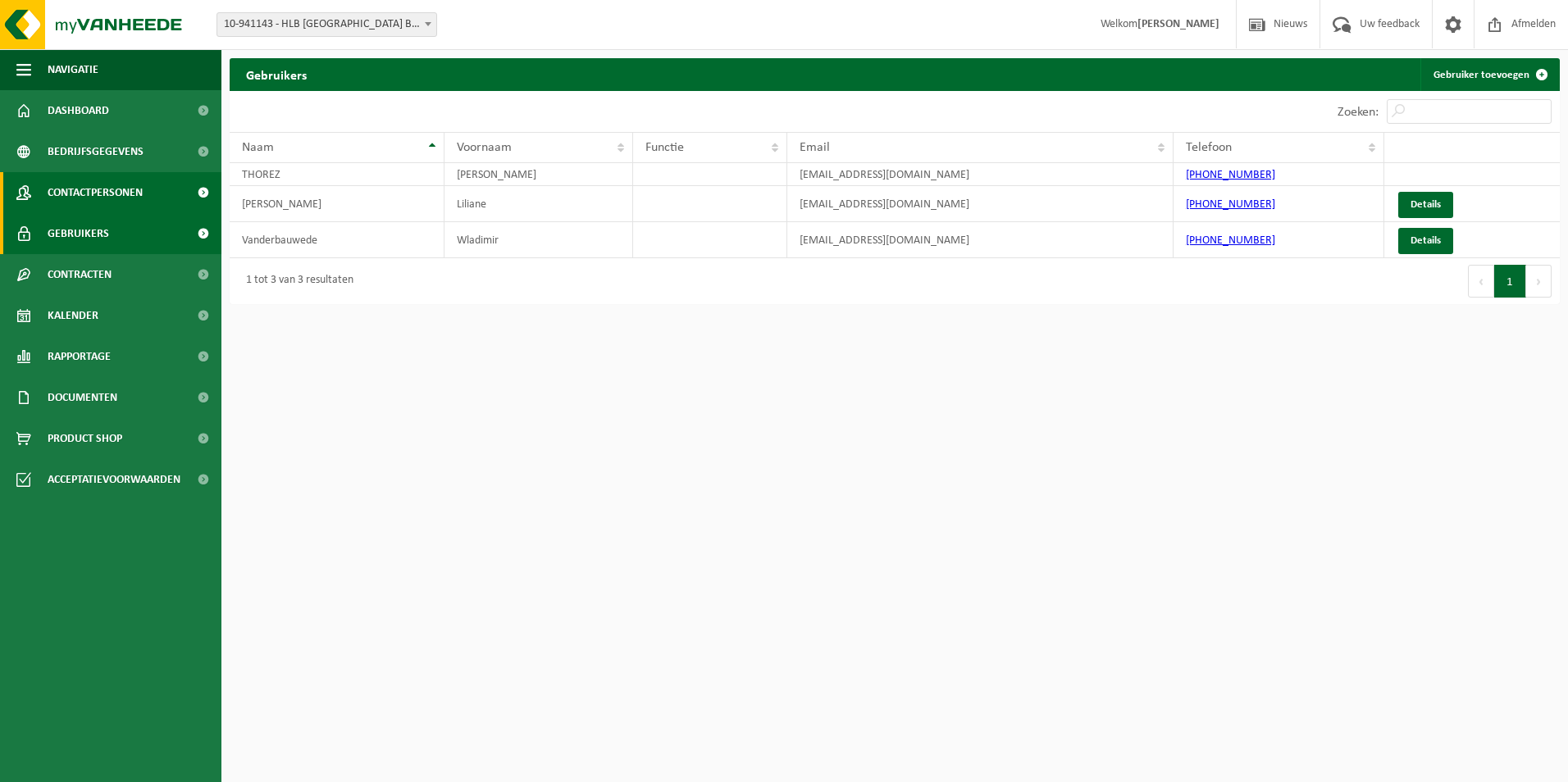
click at [76, 194] on span "Contactpersonen" at bounding box center [95, 192] width 95 height 41
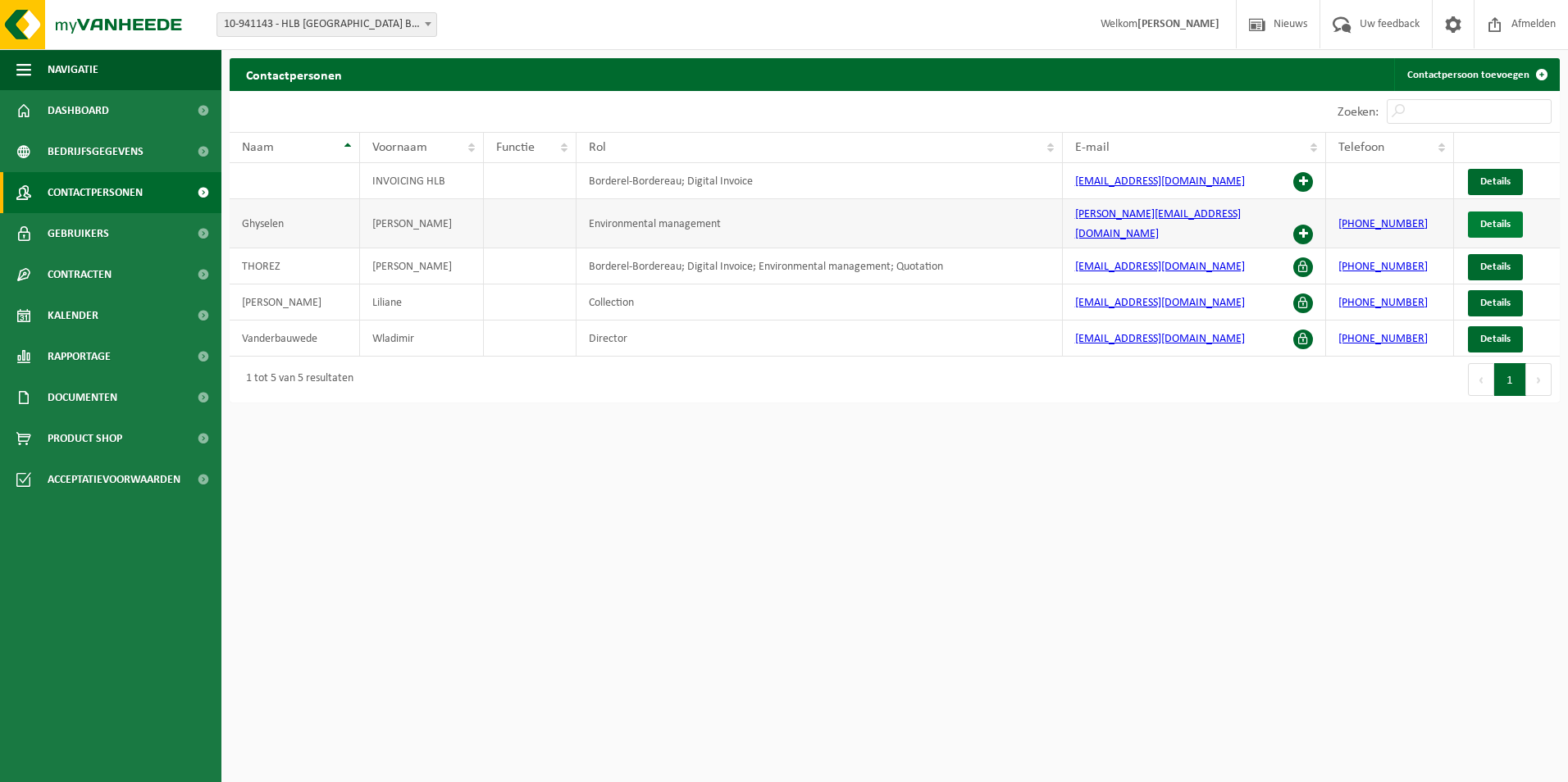
click at [1503, 223] on span "Details" at bounding box center [1495, 224] width 30 height 11
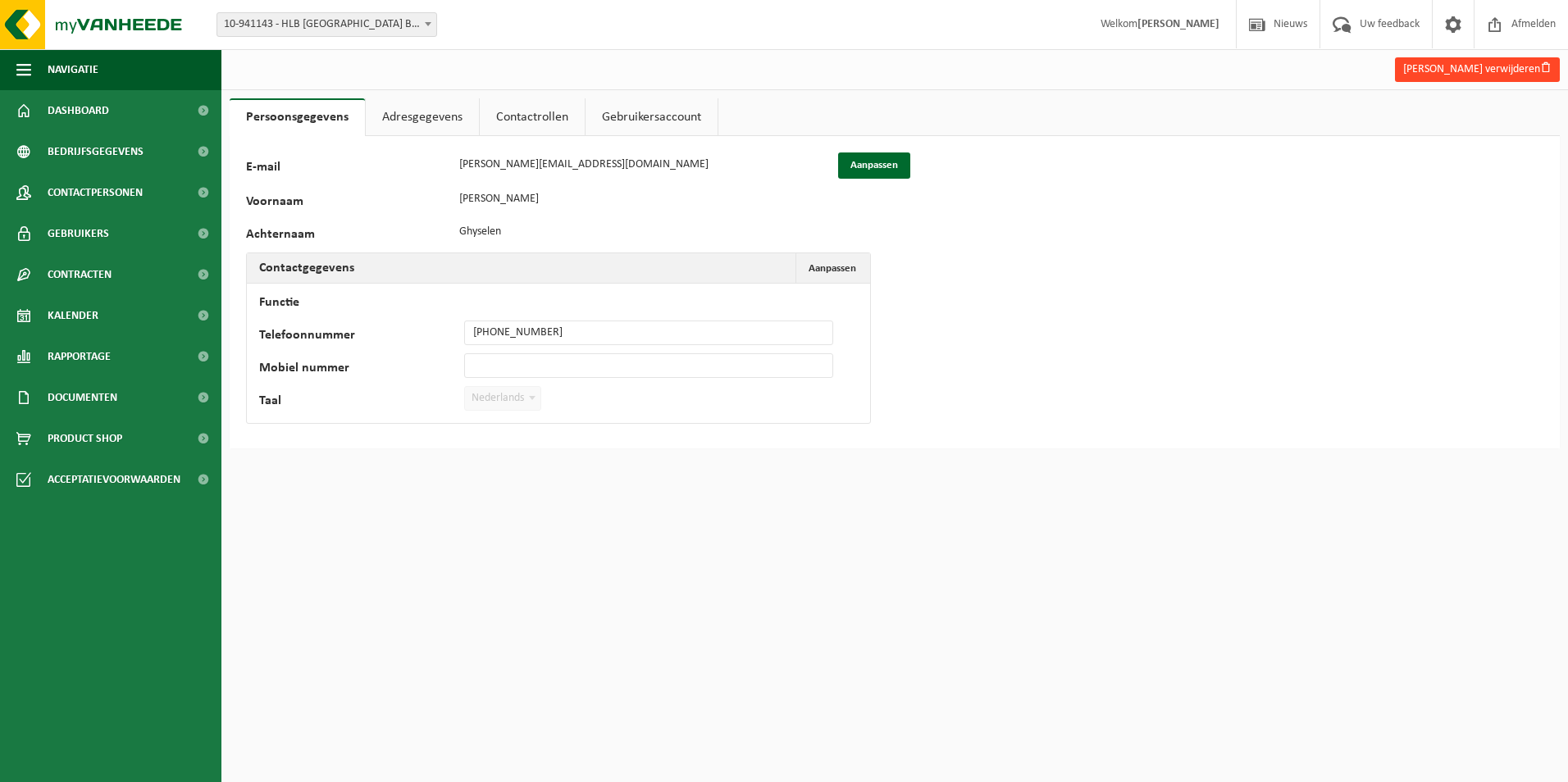
click at [1478, 71] on button "Nadine Ghyselen verwijderen" at bounding box center [1477, 70] width 165 height 25
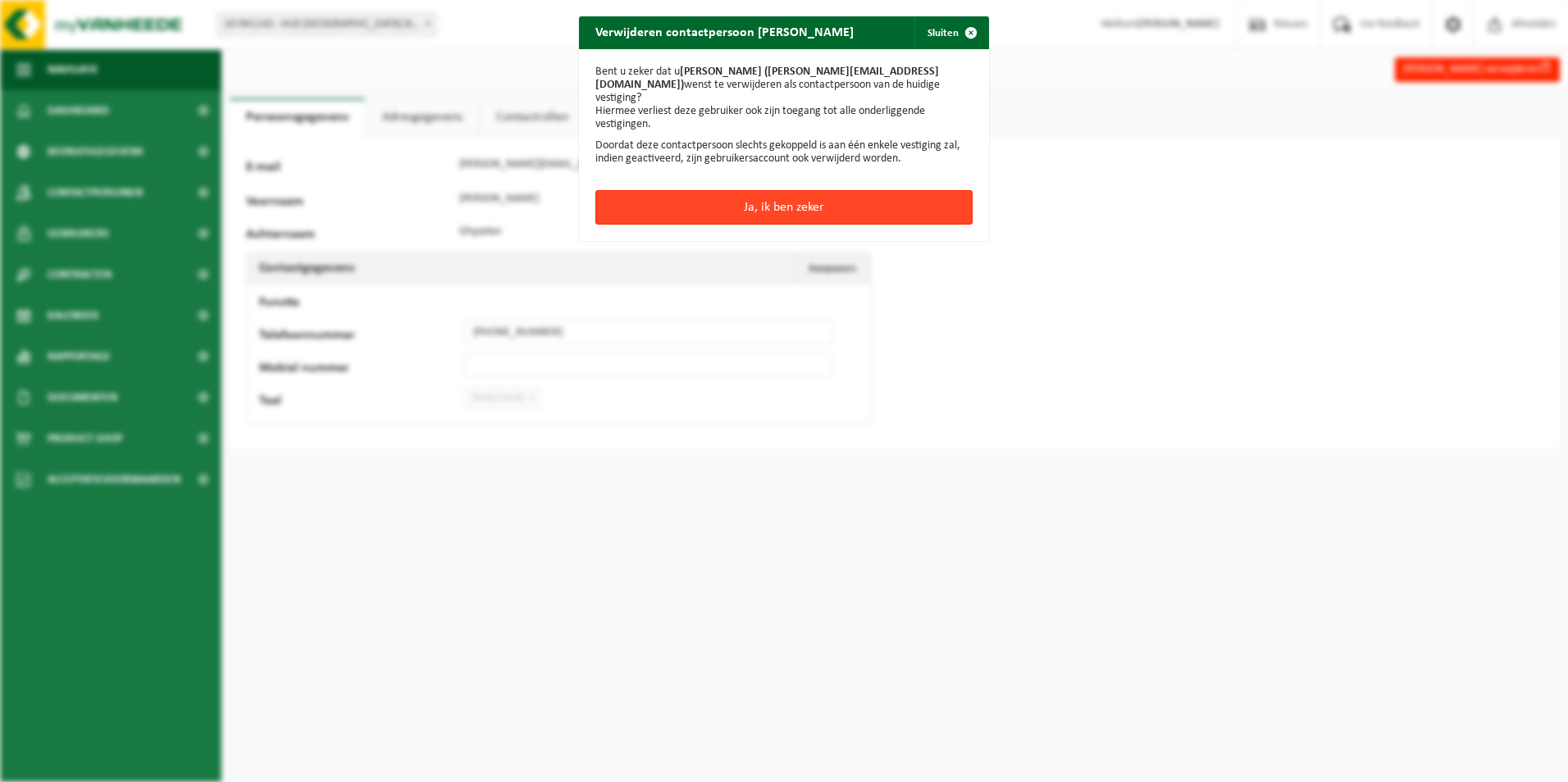
click at [821, 190] on button "Ja, ik ben zeker" at bounding box center [784, 207] width 377 height 34
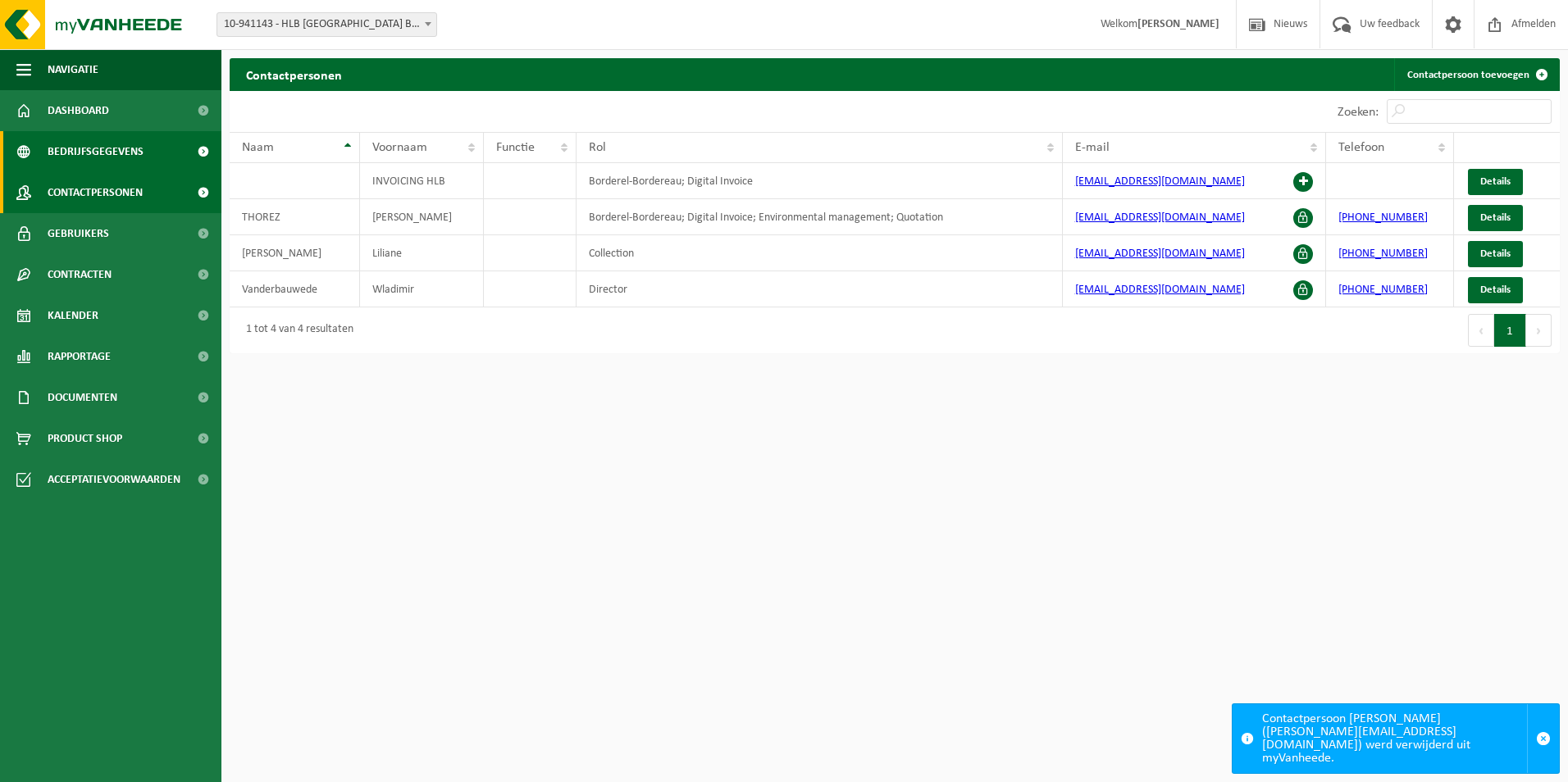
click at [87, 146] on span "Bedrijfsgegevens" at bounding box center [95, 152] width 96 height 41
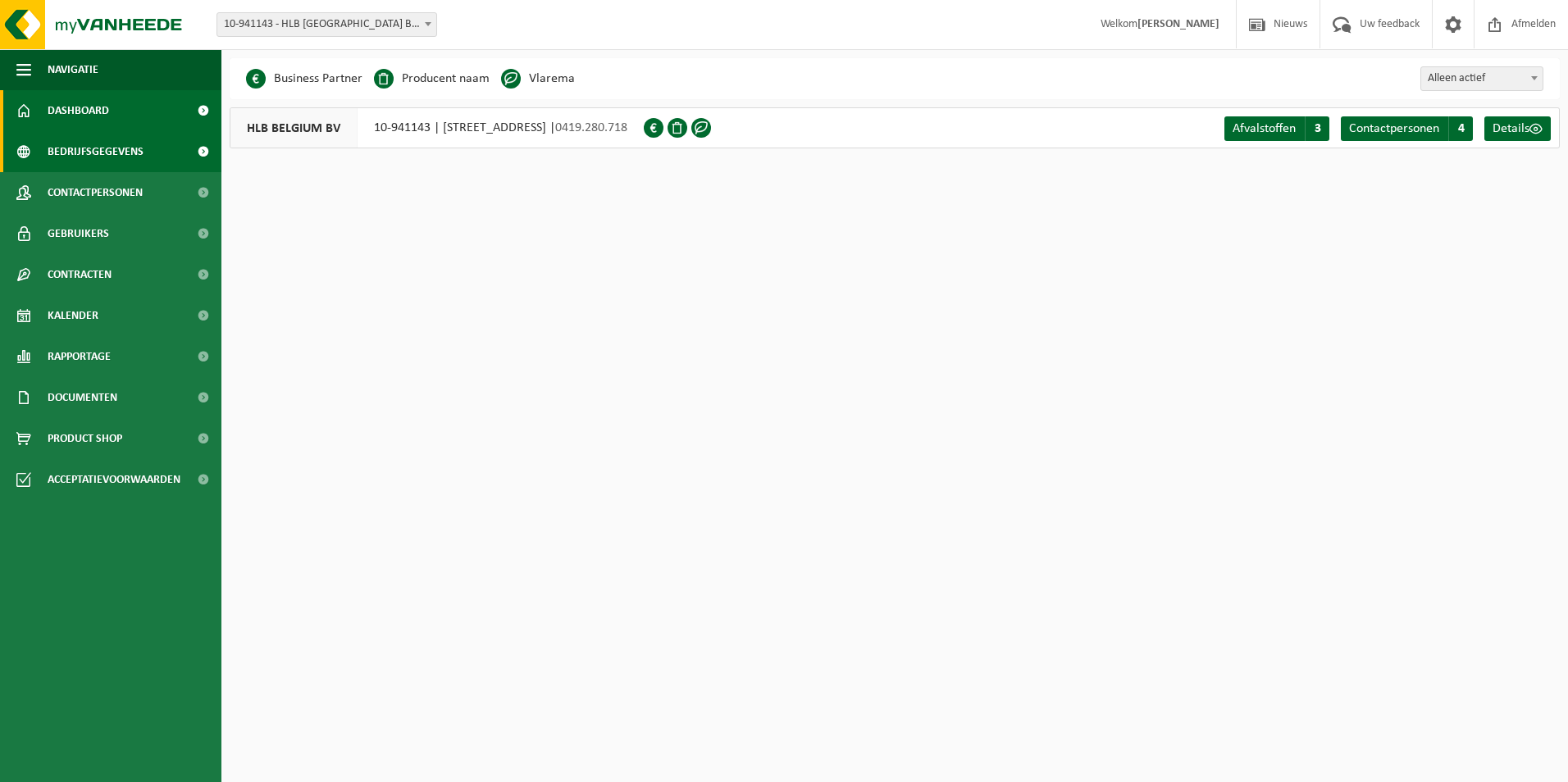
click at [91, 126] on span "Dashboard" at bounding box center [78, 110] width 62 height 41
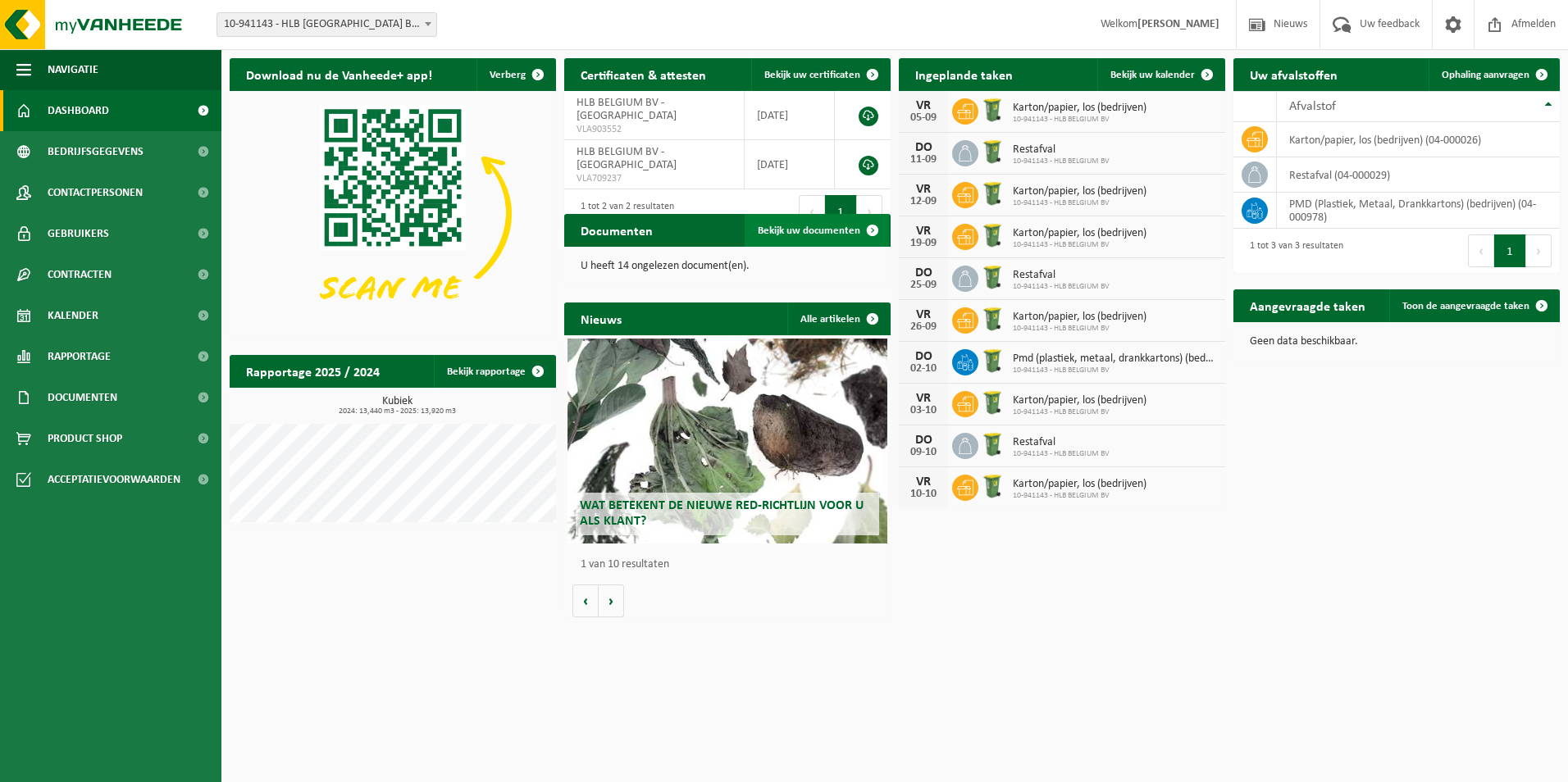
click at [825, 227] on span "Bekijk uw documenten" at bounding box center [809, 231] width 102 height 11
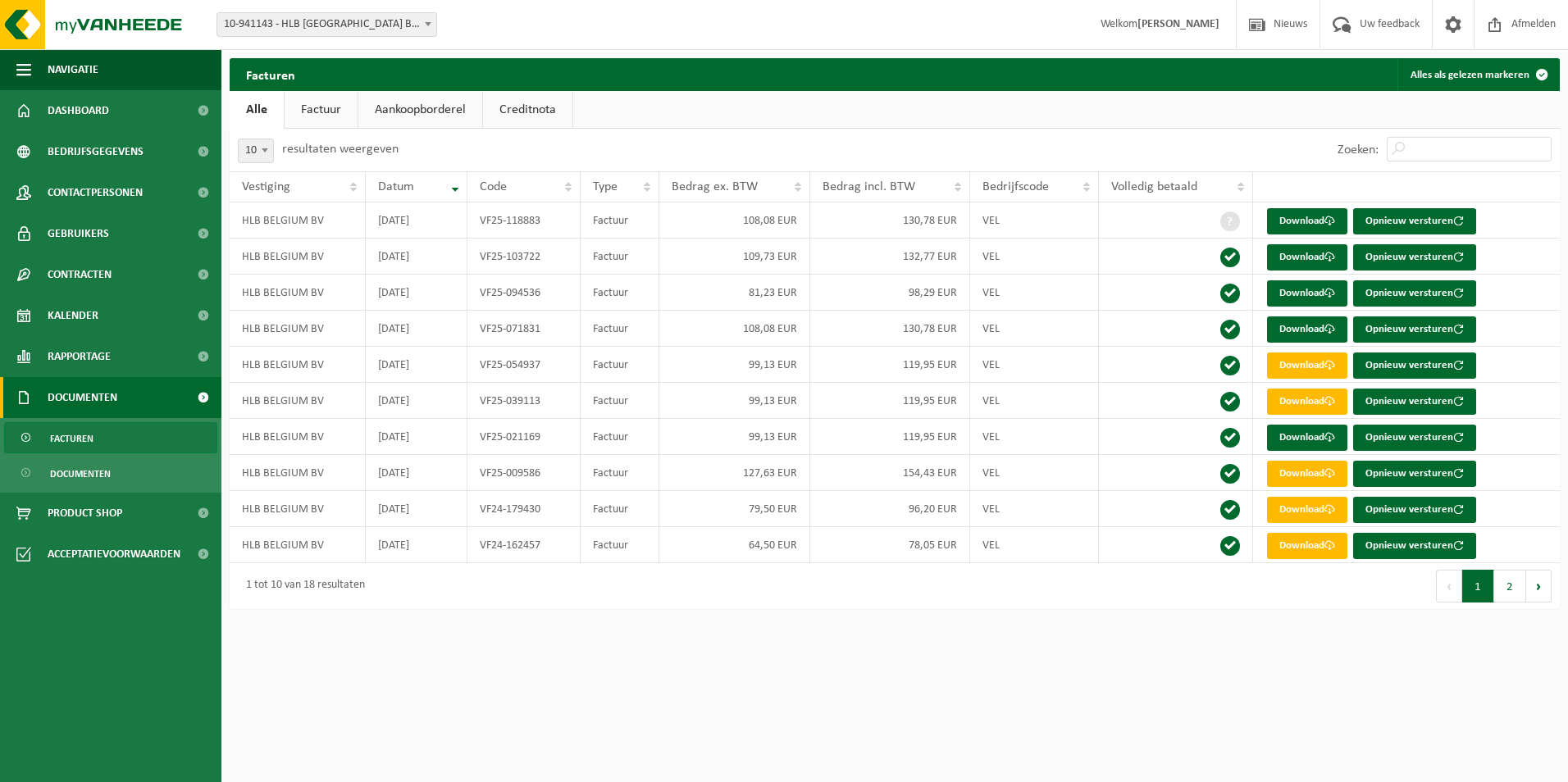
click at [95, 448] on link "Facturen" at bounding box center [111, 437] width 213 height 31
click at [369, 107] on link "Aankoopborderel" at bounding box center [420, 109] width 123 height 38
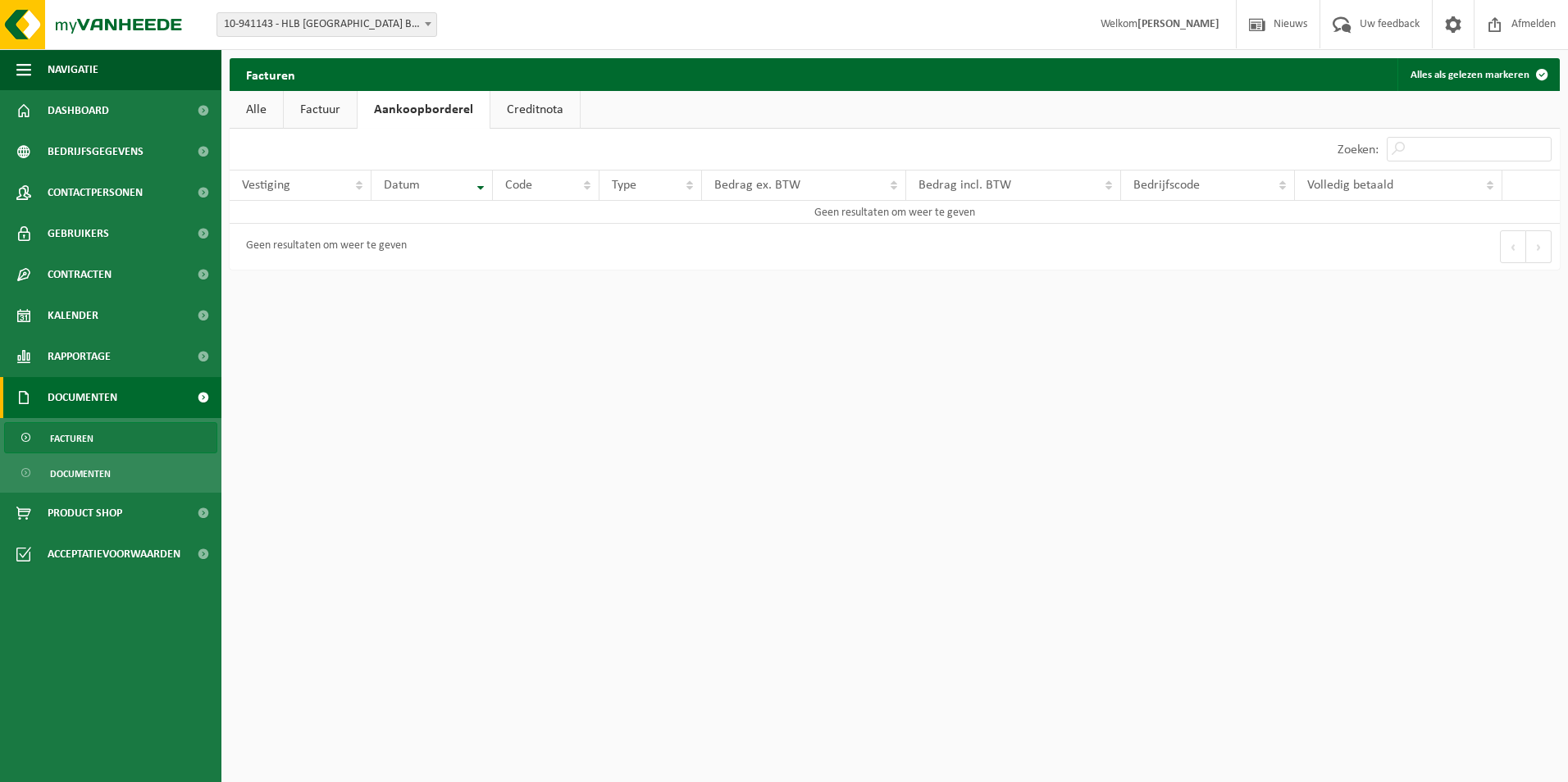
click at [533, 107] on link "Creditnota" at bounding box center [534, 109] width 89 height 38
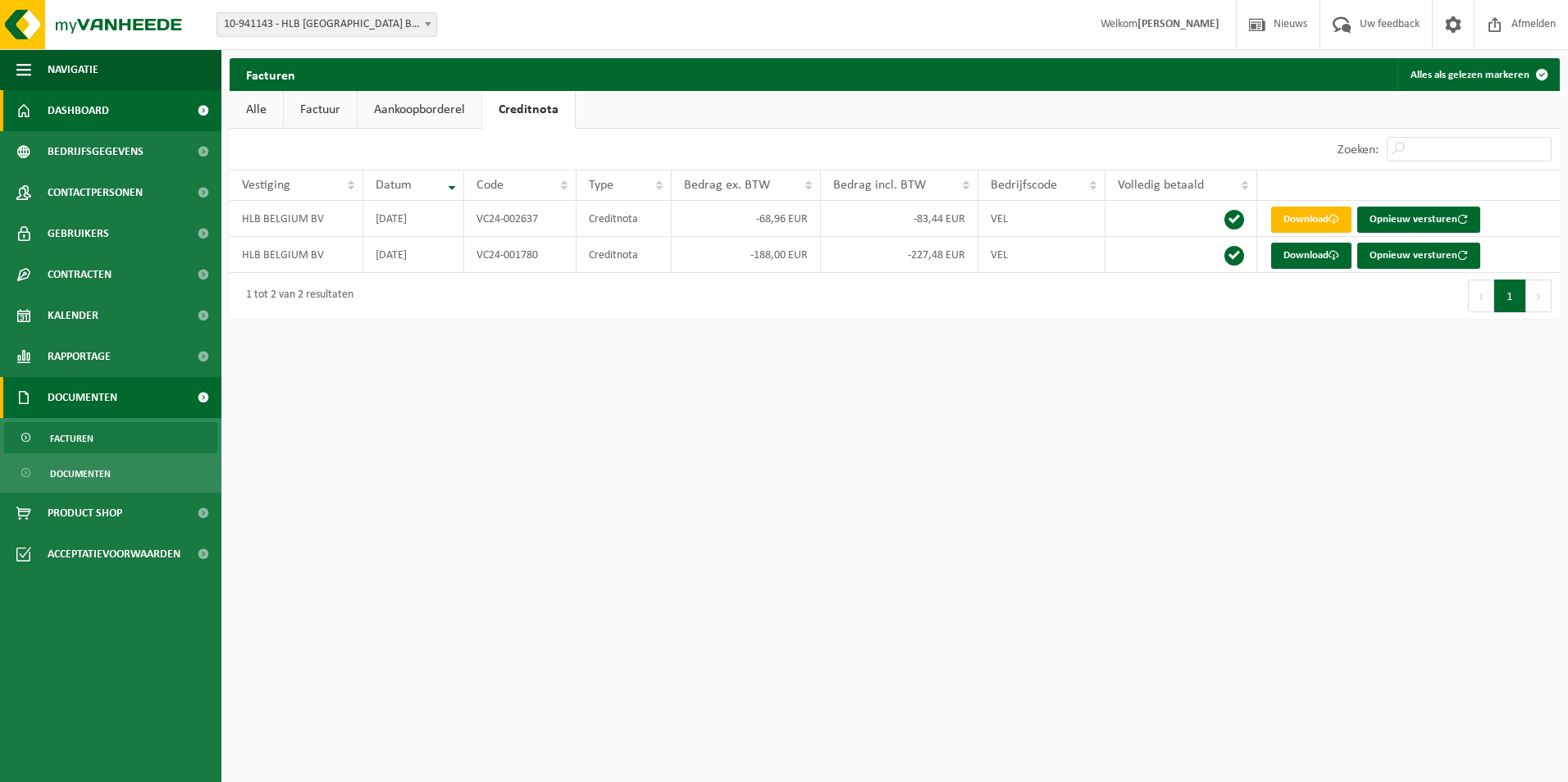
click at [80, 112] on span "Dashboard" at bounding box center [78, 110] width 62 height 41
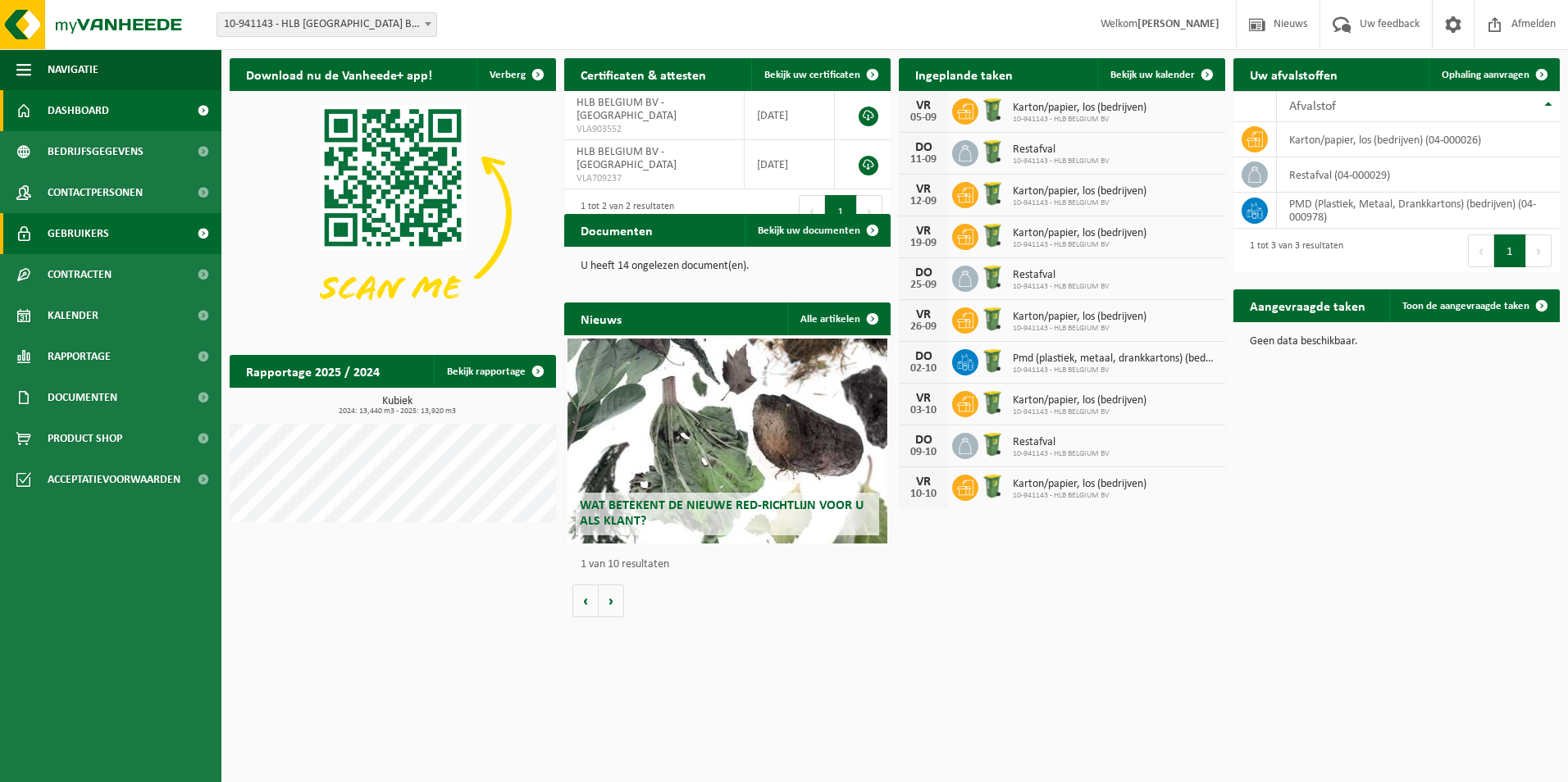
click at [116, 240] on link "Gebruikers" at bounding box center [110, 234] width 221 height 41
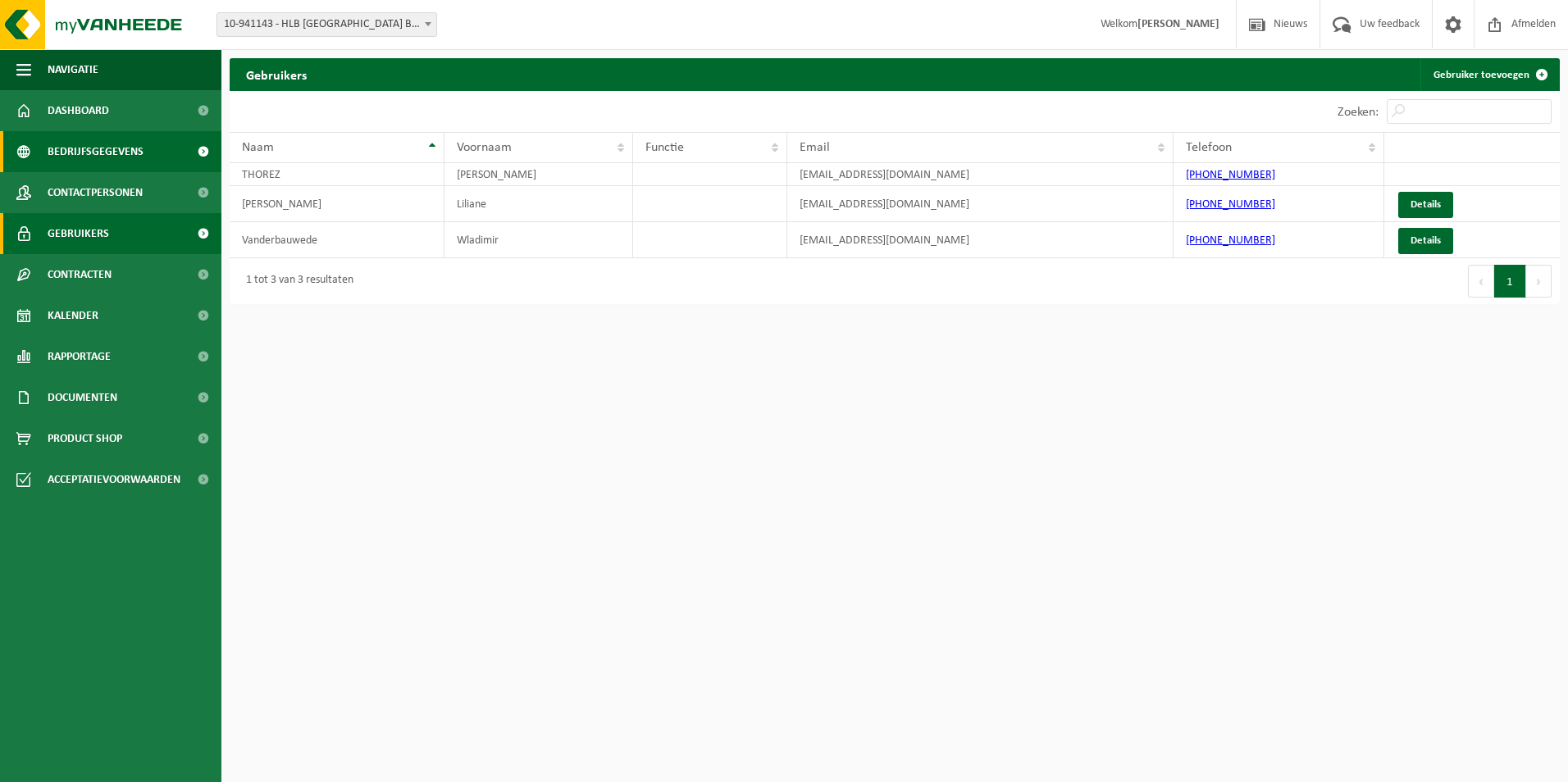
click at [138, 153] on span "Bedrijfsgegevens" at bounding box center [95, 152] width 96 height 41
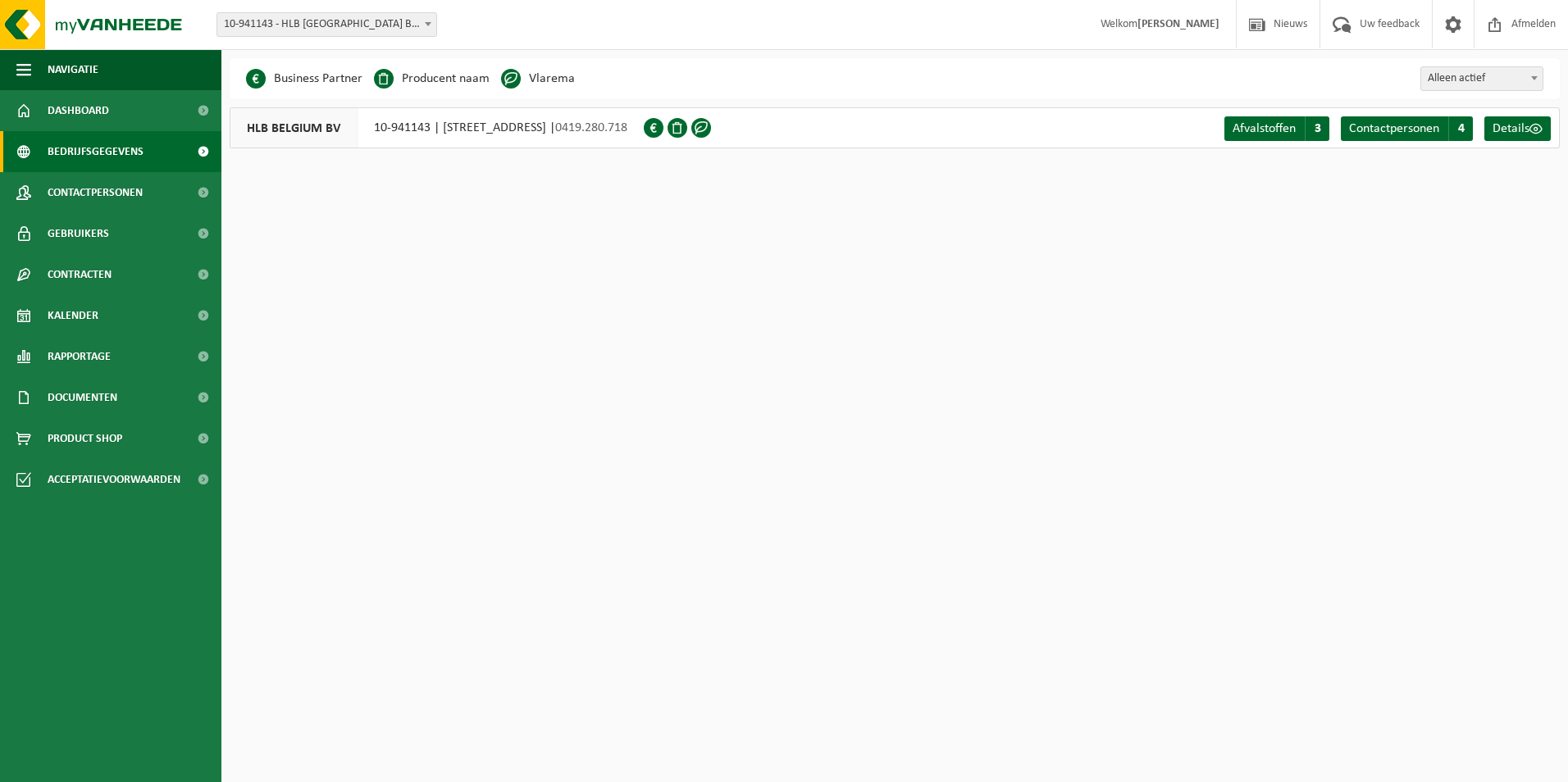
click at [663, 134] on span at bounding box center [653, 128] width 19 height 19
click at [687, 128] on span at bounding box center [677, 128] width 19 height 19
click at [715, 129] on div at bounding box center [679, 128] width 71 height 41
click at [1537, 18] on span "Afmelden" at bounding box center [1534, 24] width 53 height 48
